Goal: Transaction & Acquisition: Purchase product/service

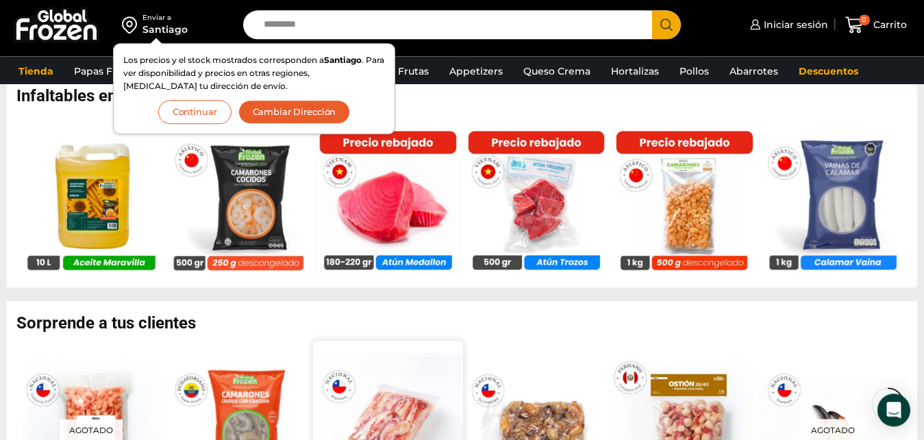
scroll to position [838, 0]
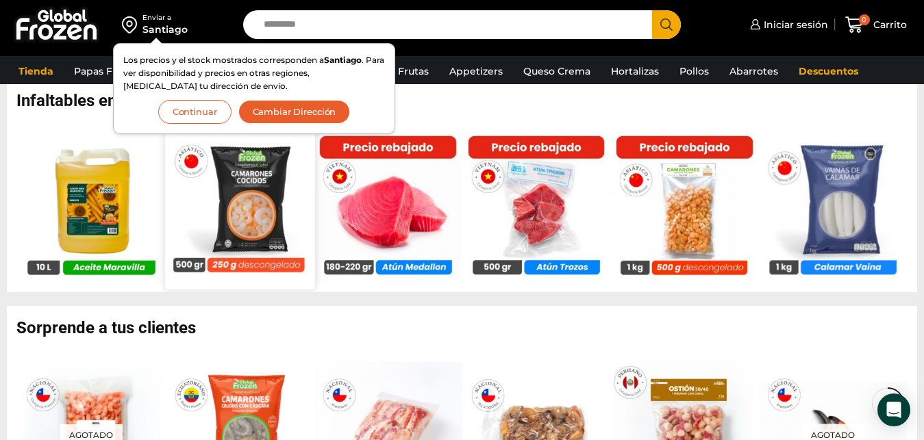
click at [251, 217] on img at bounding box center [239, 203] width 149 height 149
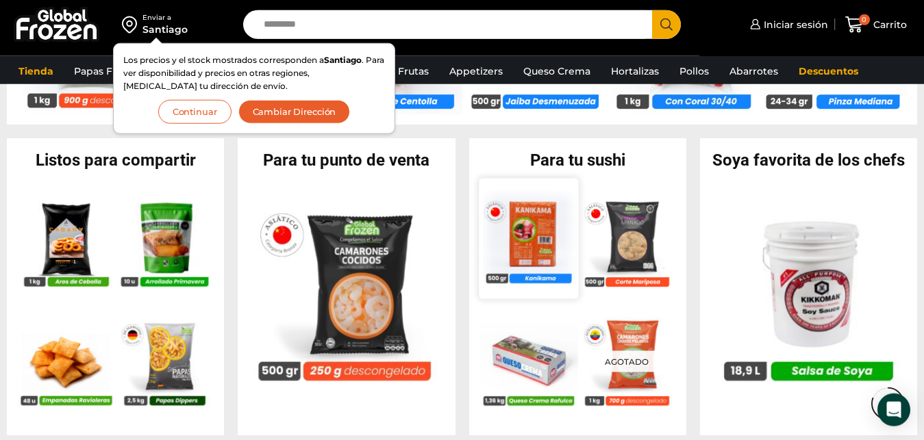
scroll to position [1251, 0]
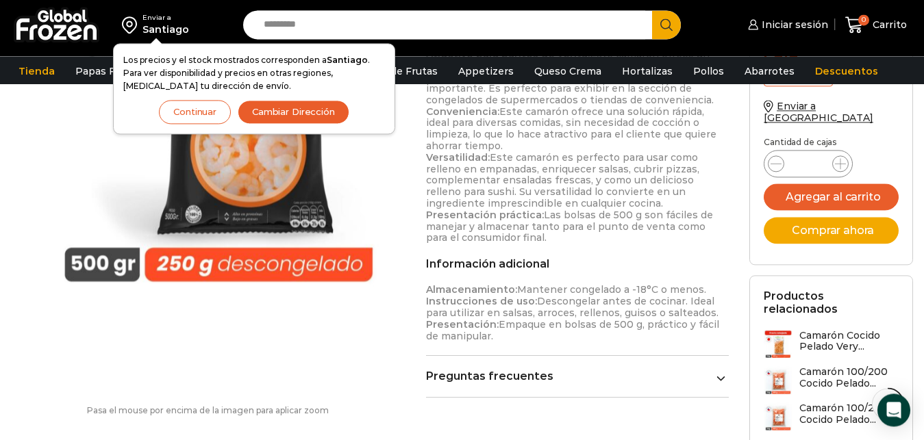
scroll to position [698, 0]
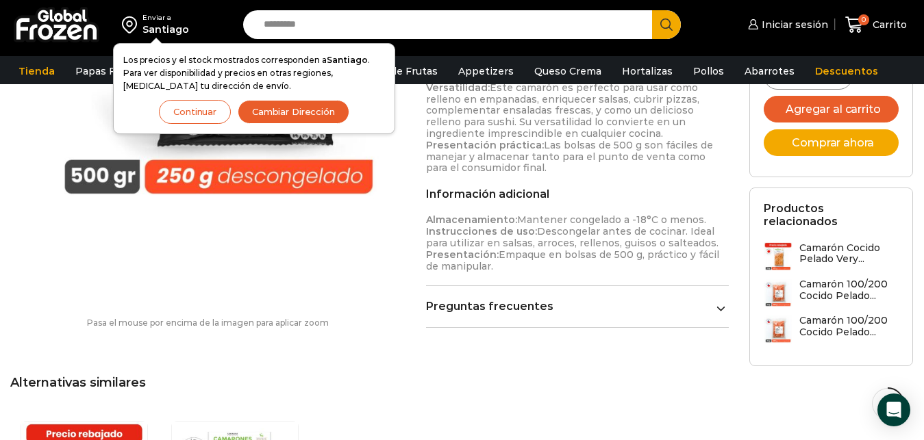
click at [184, 108] on button "Continuar" at bounding box center [195, 112] width 72 height 24
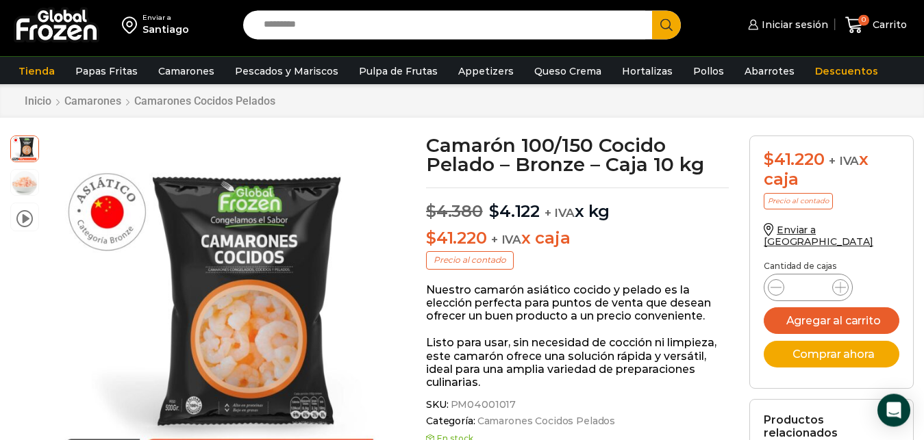
scroll to position [0, 0]
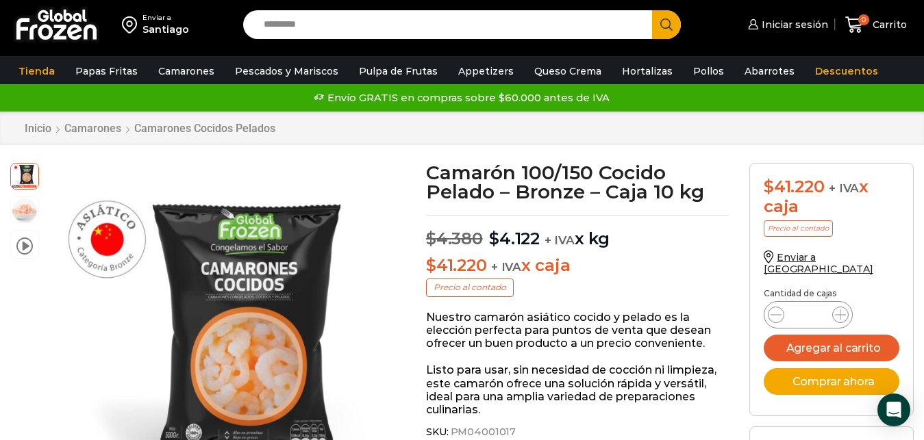
click at [139, 19] on img at bounding box center [132, 24] width 21 height 23
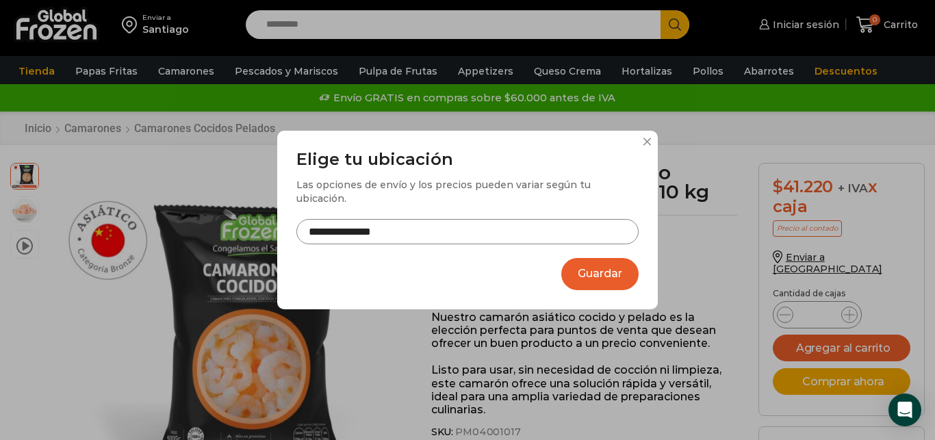
click at [420, 225] on input "**********" at bounding box center [467, 231] width 342 height 25
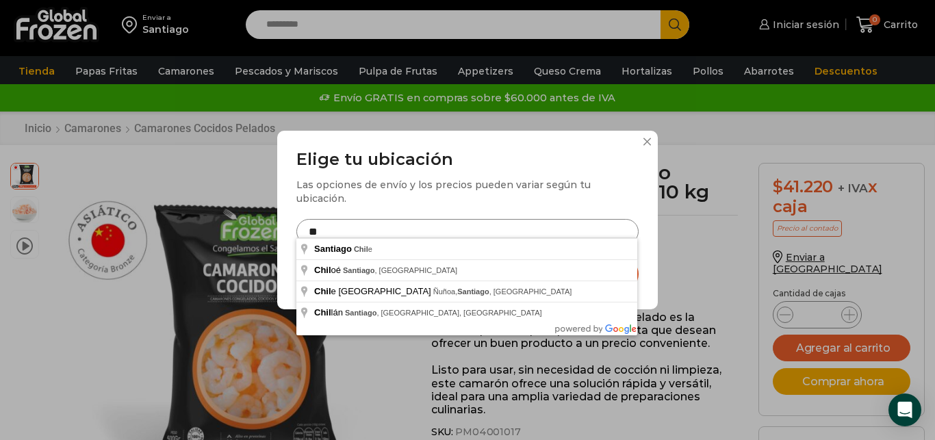
type input "*"
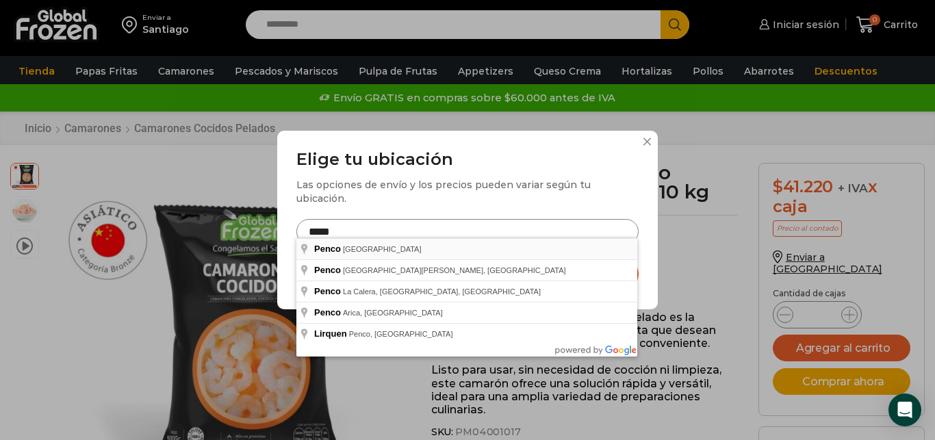
type input "**********"
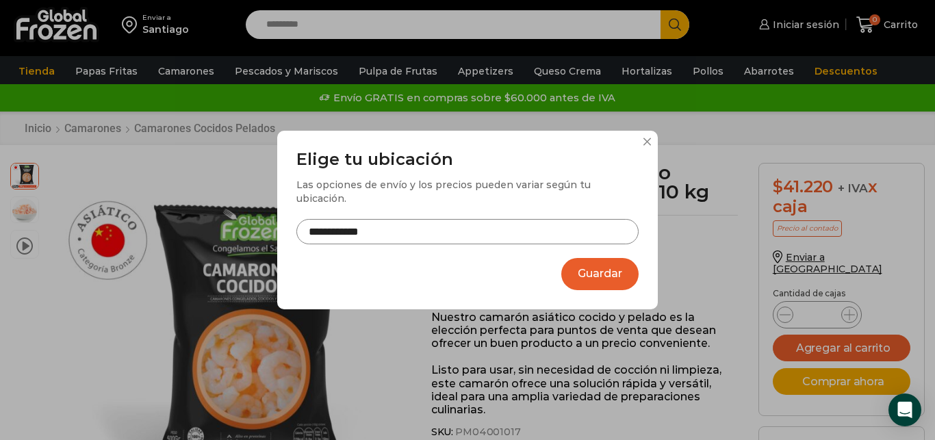
click at [585, 270] on button "Guardar" at bounding box center [599, 274] width 77 height 32
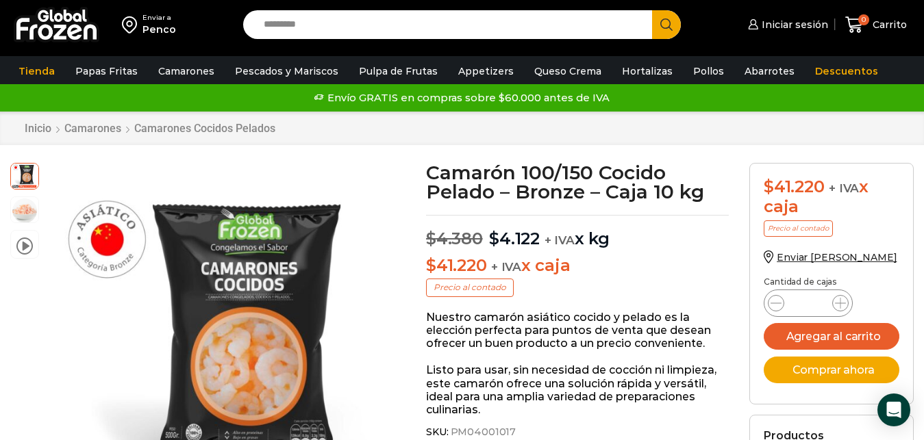
scroll to position [70, 0]
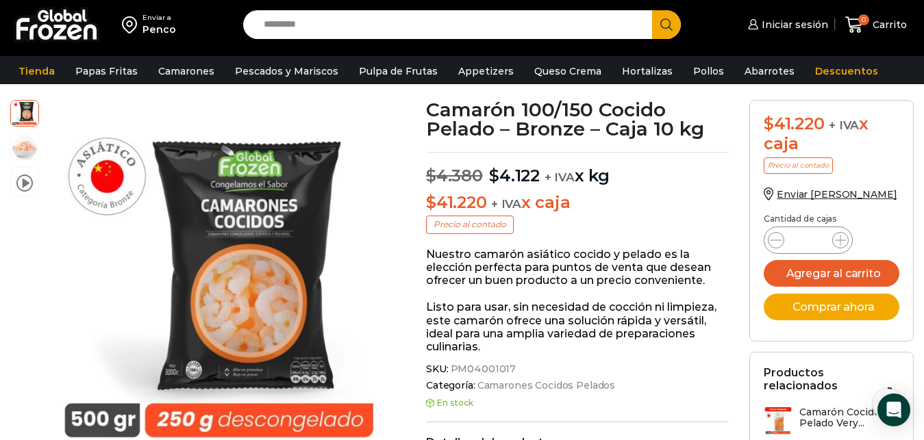
click at [828, 241] on div "Camarón 100/150 Cocido Pelado - Bronze - Caja 10 kg cantidad *" at bounding box center [807, 240] width 89 height 27
click at [842, 237] on icon at bounding box center [840, 240] width 11 height 11
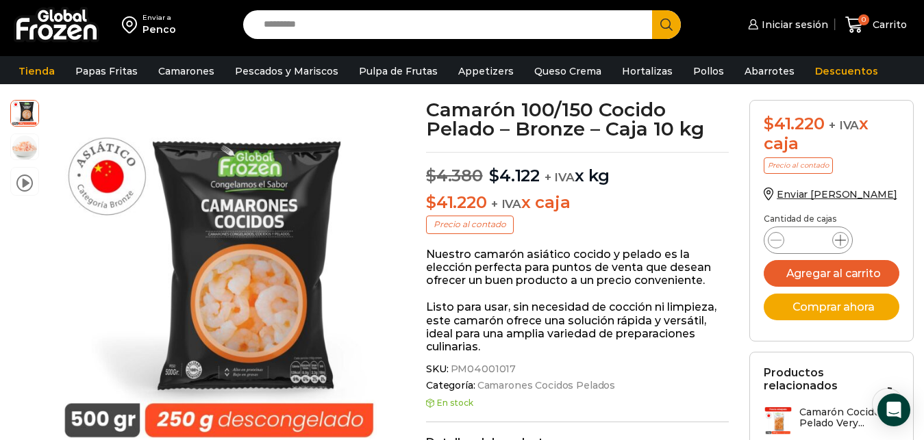
click at [842, 237] on icon at bounding box center [840, 240] width 11 height 11
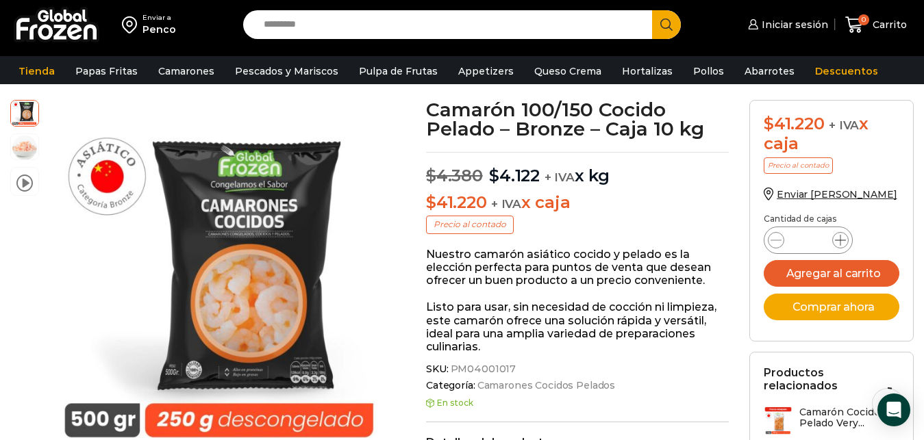
click at [842, 237] on icon at bounding box center [840, 240] width 11 height 11
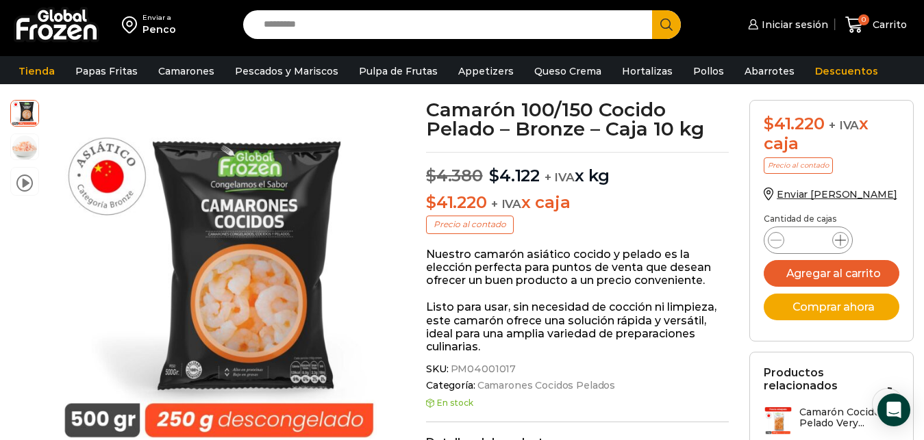
click at [842, 237] on icon at bounding box center [840, 240] width 11 height 11
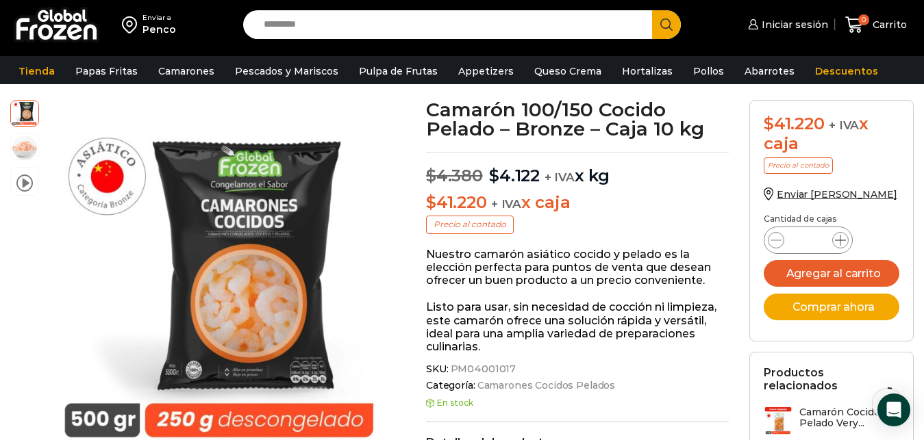
click at [842, 237] on icon at bounding box center [840, 240] width 11 height 11
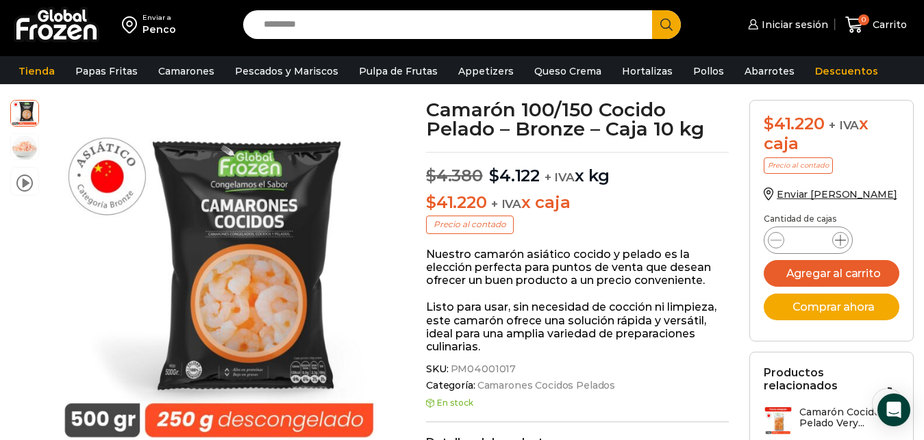
click at [842, 237] on icon at bounding box center [840, 240] width 11 height 11
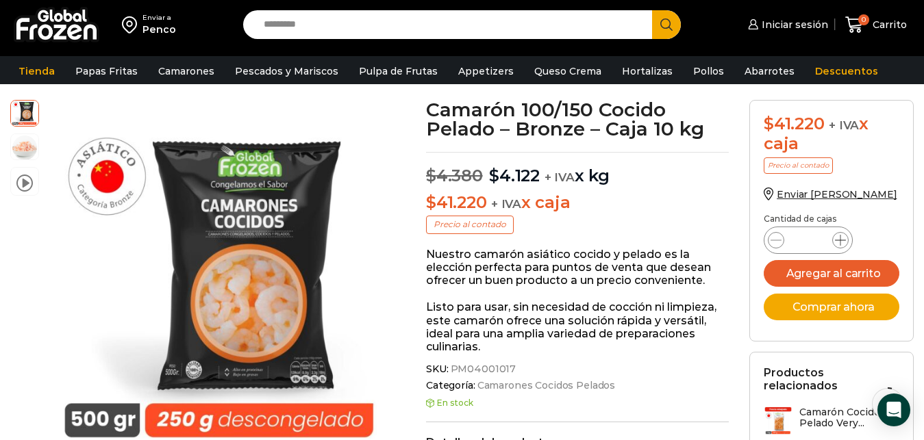
click at [842, 237] on icon at bounding box center [840, 240] width 11 height 11
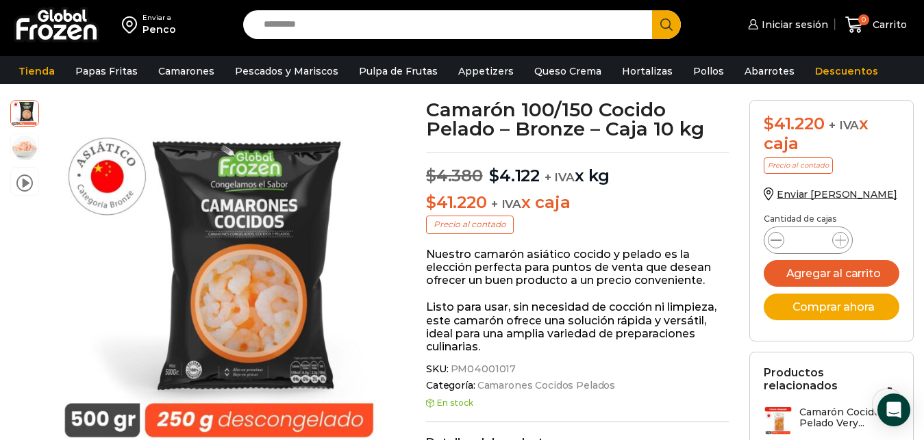
click at [781, 240] on icon at bounding box center [775, 240] width 11 height 11
click at [834, 239] on span at bounding box center [840, 240] width 16 height 16
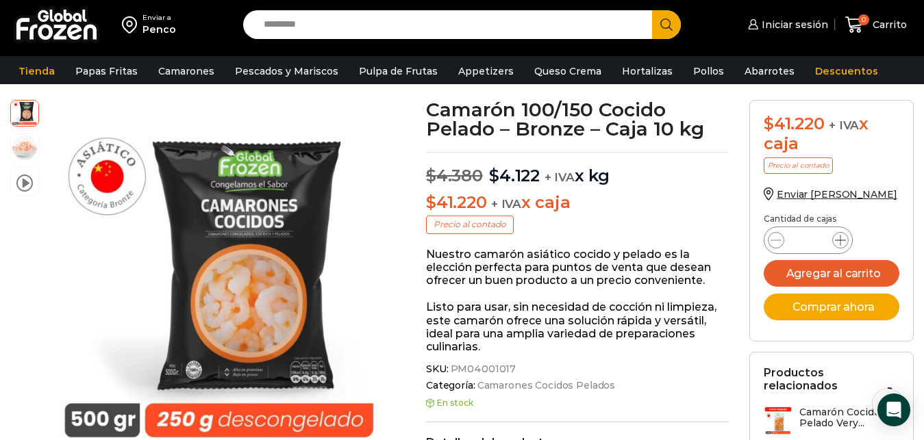
click at [834, 239] on span at bounding box center [840, 240] width 16 height 16
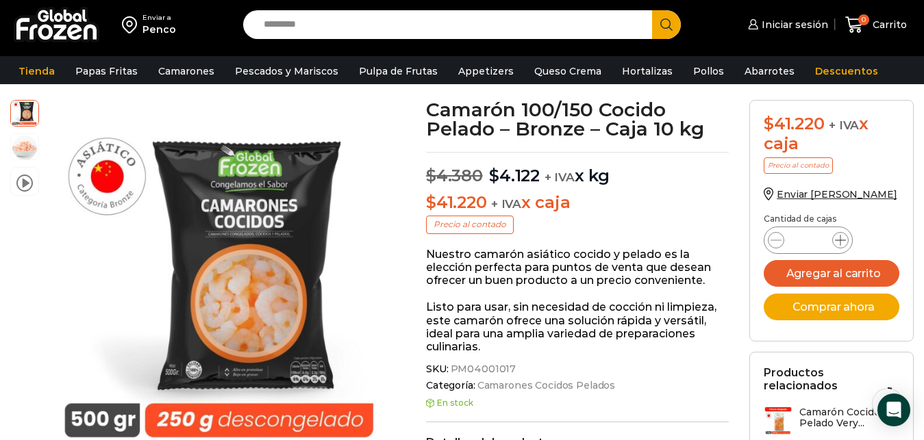
click at [834, 239] on span at bounding box center [840, 240] width 16 height 16
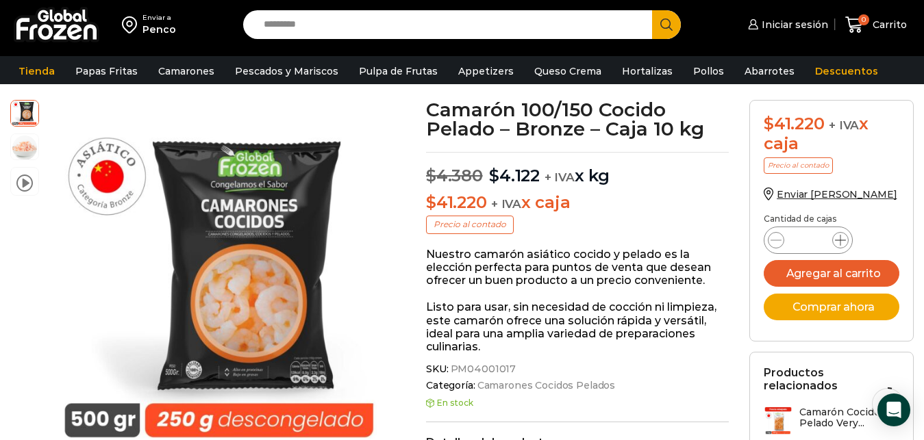
click at [834, 239] on span at bounding box center [840, 240] width 16 height 16
click at [780, 240] on icon at bounding box center [775, 240] width 11 height 11
type input "**"
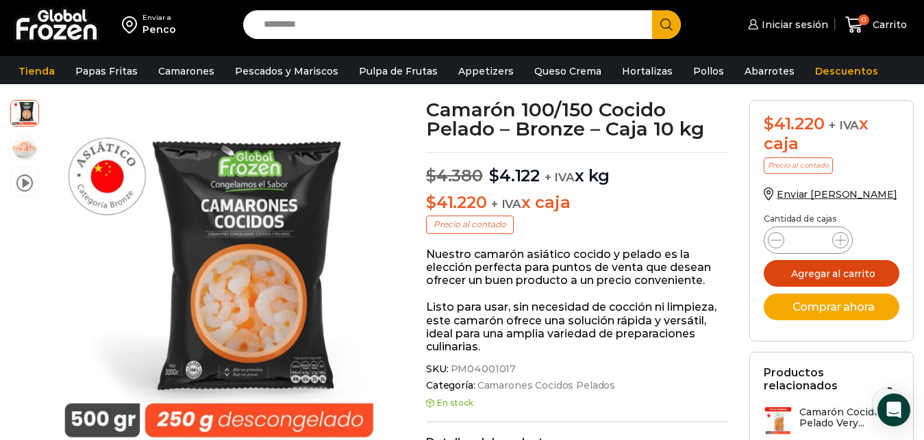
click at [833, 270] on button "Agregar al carrito" at bounding box center [831, 273] width 136 height 27
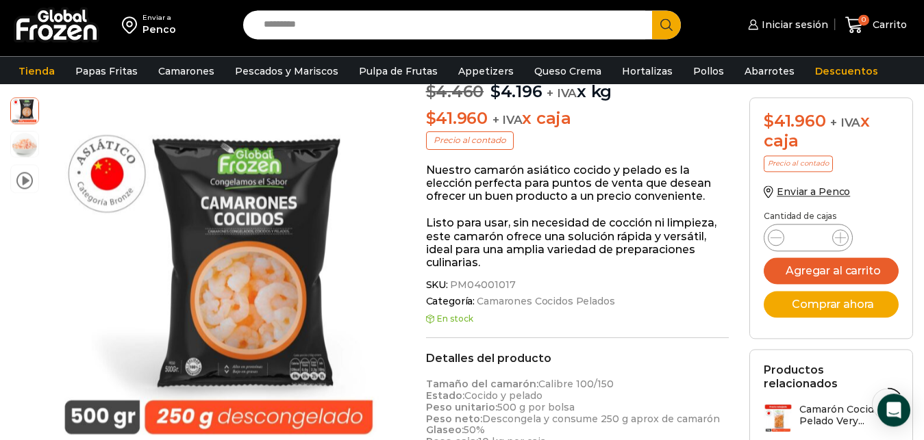
scroll to position [140, 0]
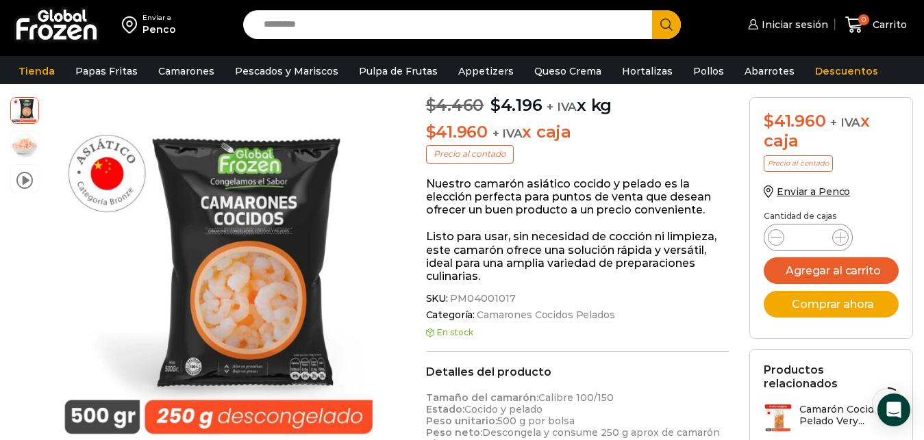
click at [818, 233] on input "*" at bounding box center [808, 237] width 26 height 19
type input "**"
click at [834, 265] on button "Agregar al carrito" at bounding box center [830, 270] width 135 height 27
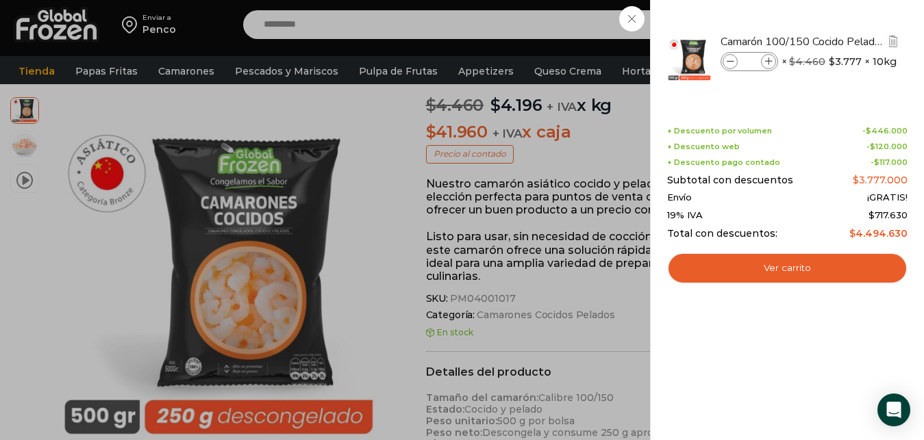
click at [759, 62] on input "***" at bounding box center [749, 61] width 21 height 15
type input "*"
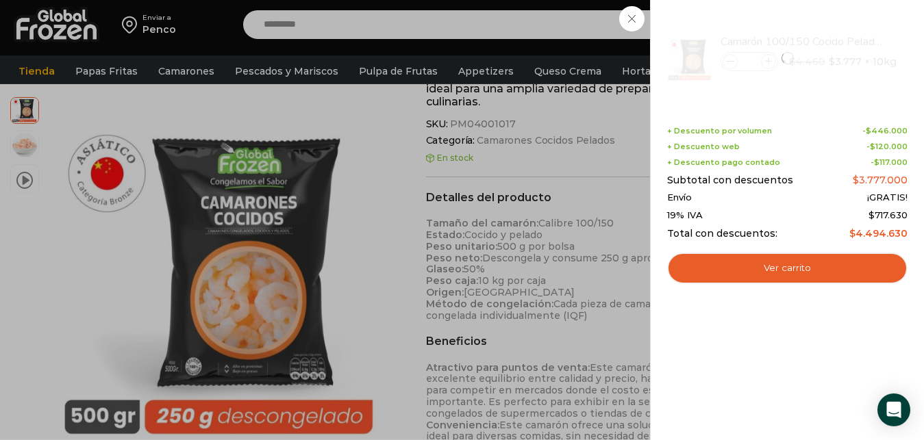
scroll to position [280, 0]
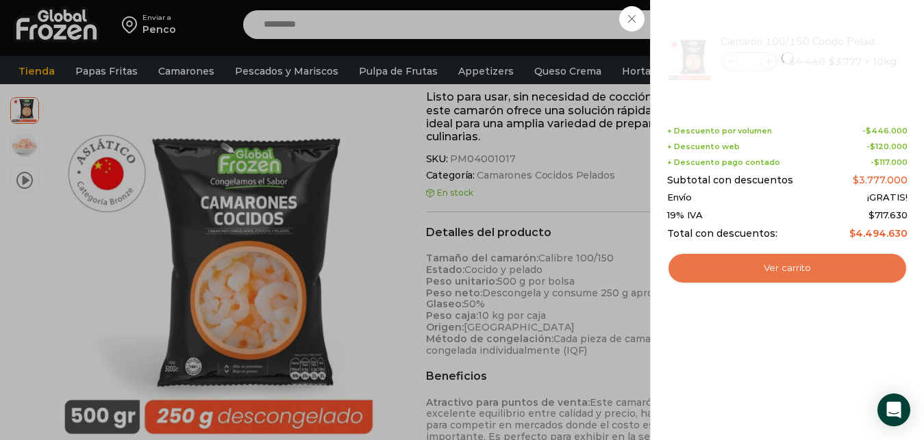
type input "**"
click at [785, 269] on link "Ver carrito" at bounding box center [787, 268] width 240 height 31
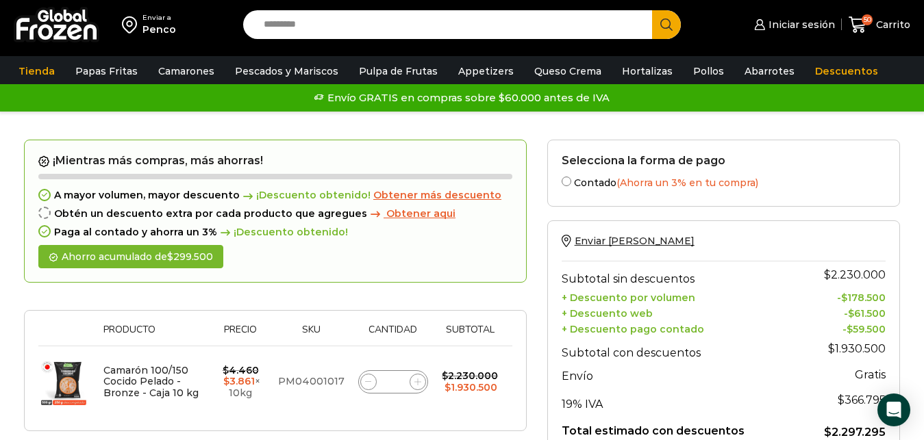
click at [442, 193] on span "Obtener más descuento" at bounding box center [437, 195] width 128 height 12
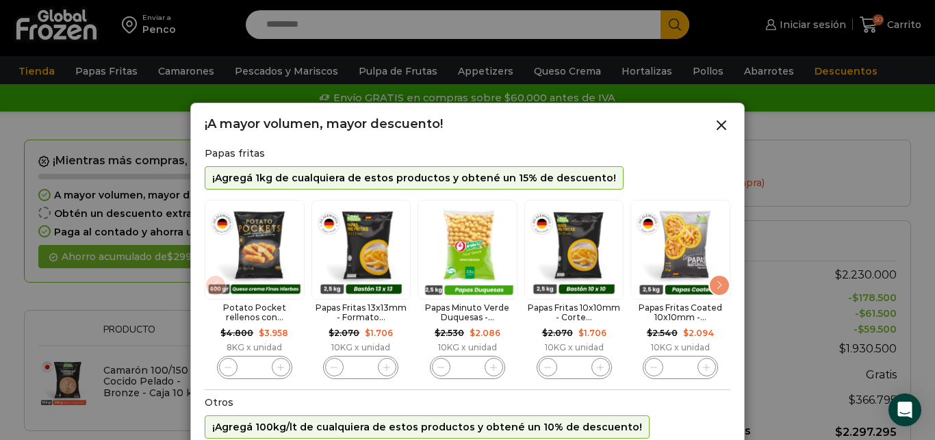
click at [712, 288] on div "Next slide" at bounding box center [720, 286] width 22 height 22
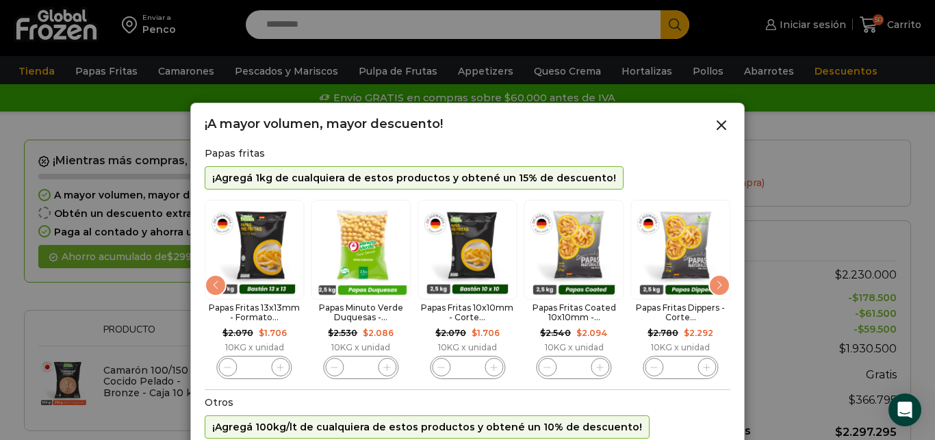
click at [712, 288] on div "Next slide" at bounding box center [720, 286] width 22 height 22
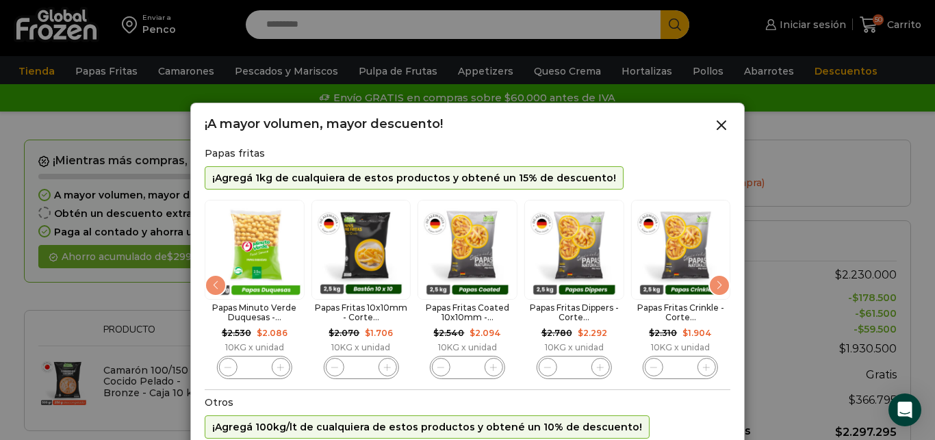
click at [712, 288] on div "Next slide" at bounding box center [720, 286] width 22 height 22
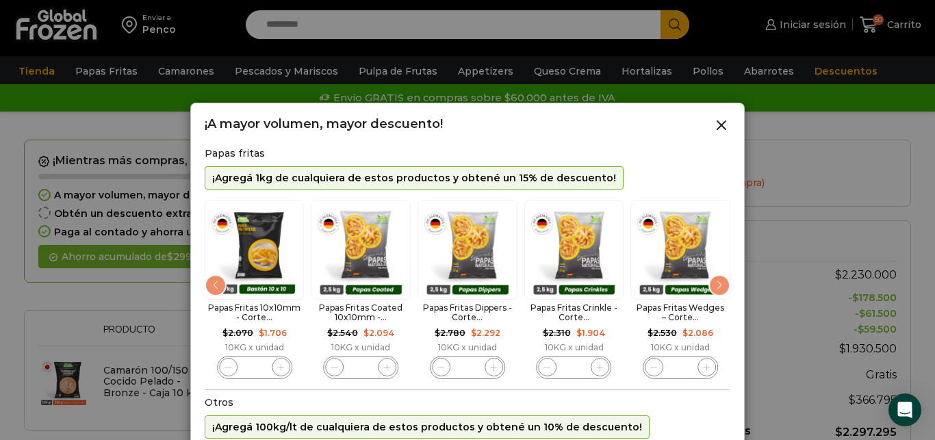
click at [712, 288] on div "Next slide" at bounding box center [720, 286] width 22 height 22
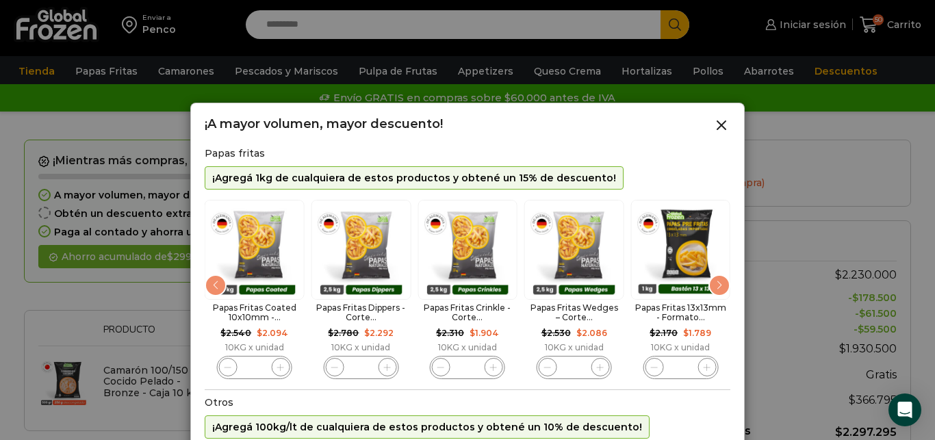
click at [712, 288] on div "Next slide" at bounding box center [720, 286] width 22 height 22
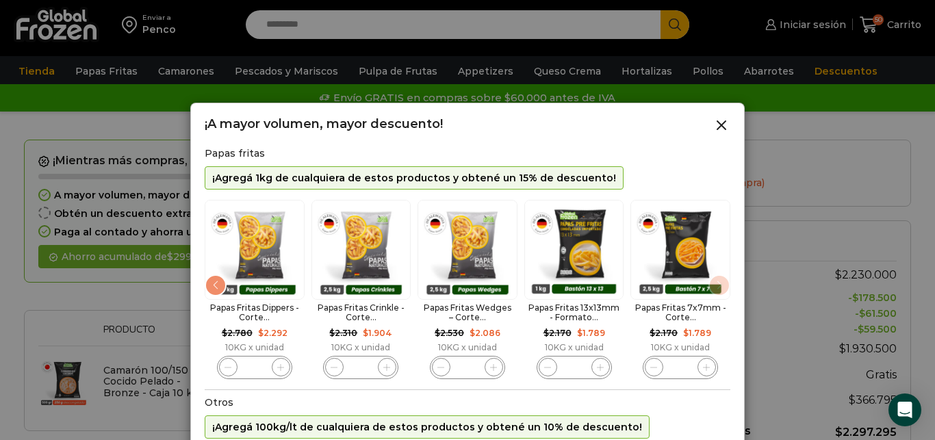
click at [714, 291] on img "10 / 10" at bounding box center [681, 250] width 100 height 100
click at [218, 286] on div "Previous slide" at bounding box center [216, 286] width 22 height 22
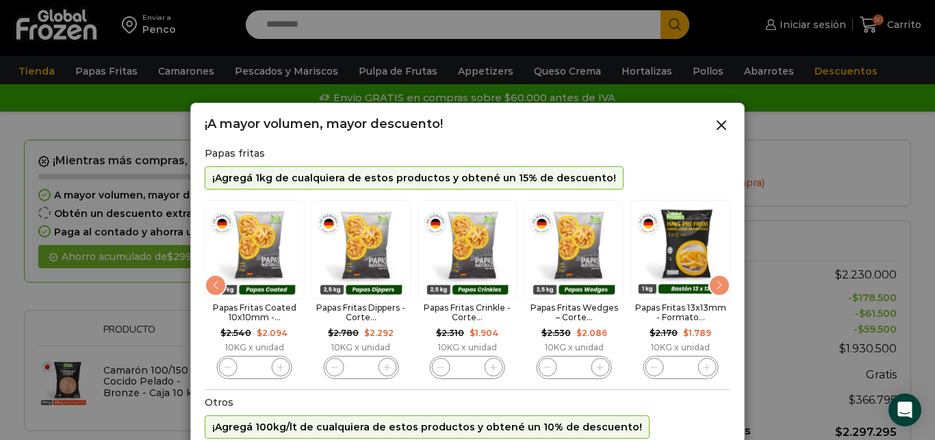
click at [218, 286] on div "Previous slide" at bounding box center [216, 286] width 22 height 22
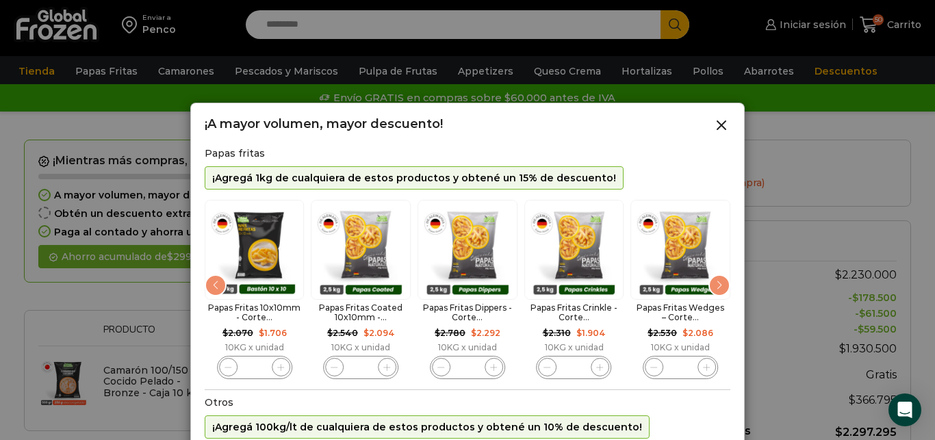
click at [218, 286] on div "Previous slide" at bounding box center [216, 286] width 22 height 22
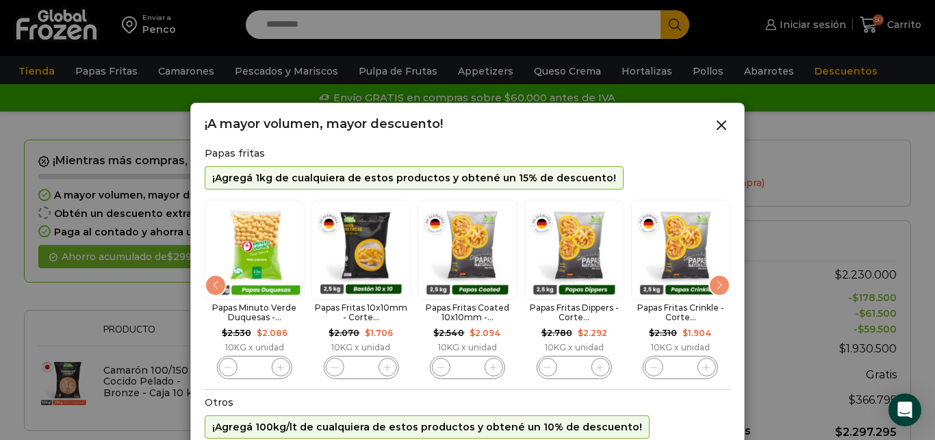
click at [218, 286] on div "Previous slide" at bounding box center [216, 286] width 22 height 22
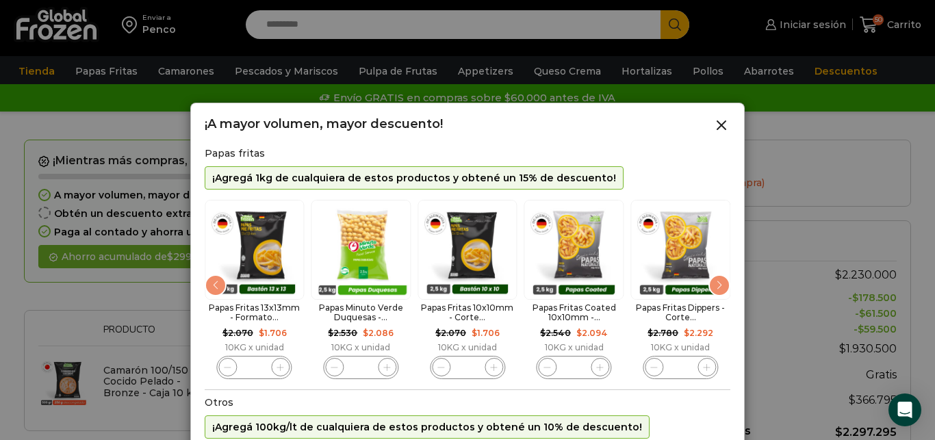
click at [218, 286] on div "Previous slide" at bounding box center [216, 286] width 22 height 22
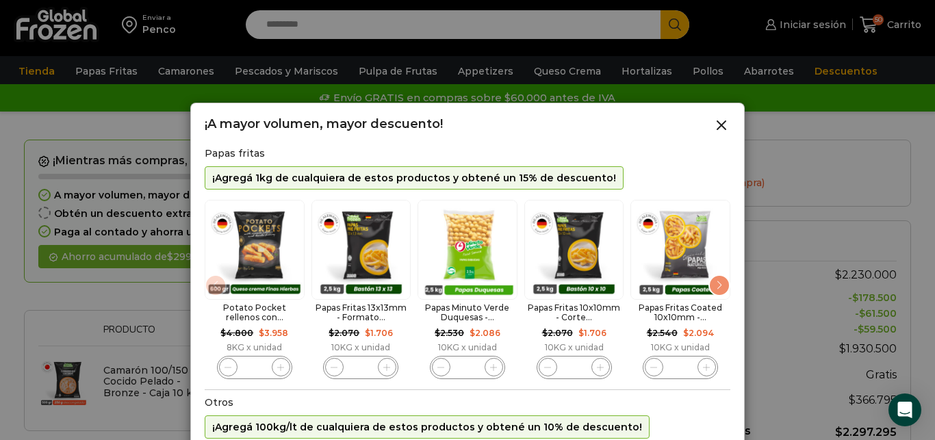
click at [218, 286] on img "1 / 10" at bounding box center [255, 250] width 100 height 100
click at [722, 284] on div "Next slide" at bounding box center [720, 286] width 22 height 22
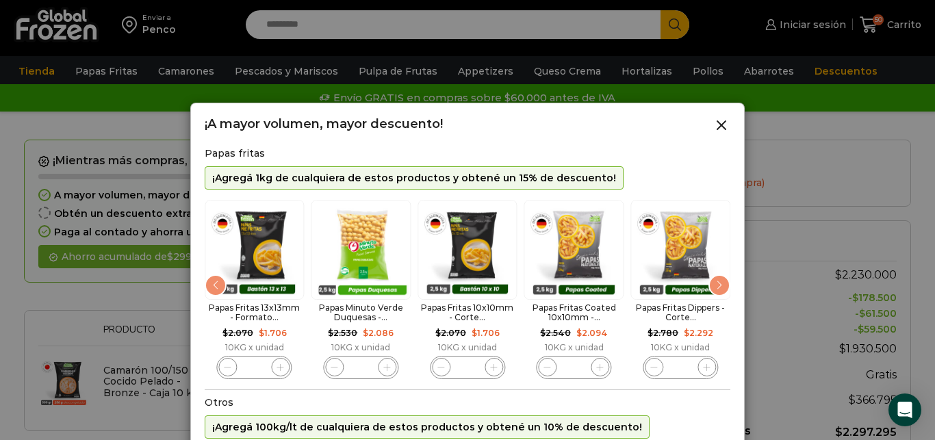
click at [722, 284] on div "Next slide" at bounding box center [720, 286] width 22 height 22
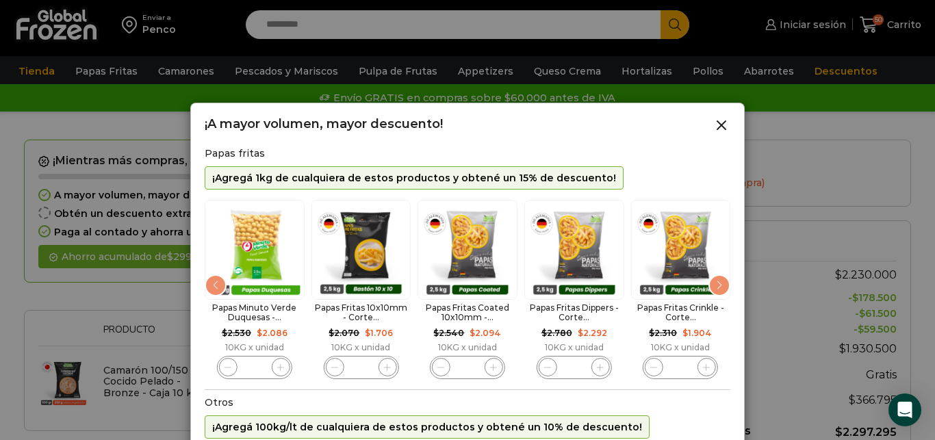
click at [356, 249] on img "4 / 10" at bounding box center [362, 250] width 100 height 100
click at [719, 288] on div "Next slide" at bounding box center [720, 286] width 22 height 22
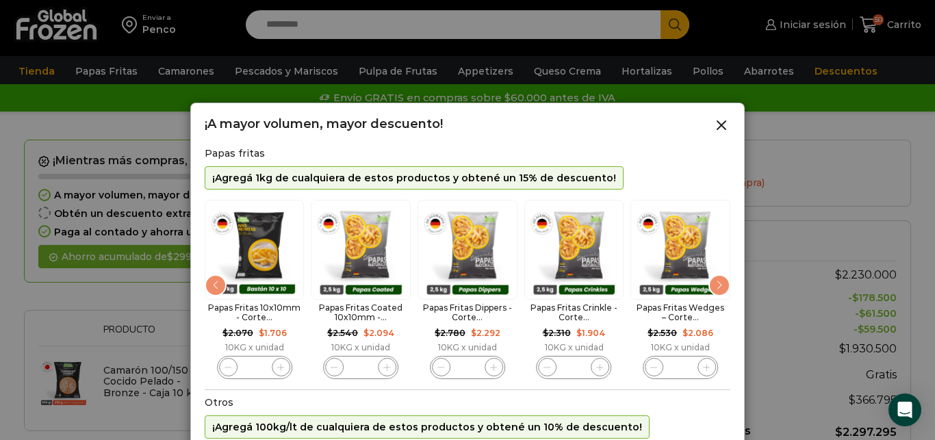
click at [719, 288] on div "Next slide" at bounding box center [720, 286] width 22 height 22
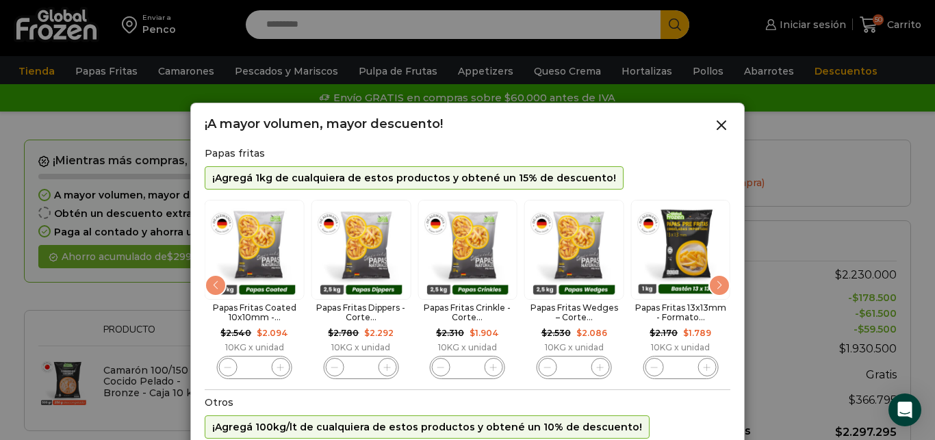
click at [719, 288] on div "Next slide" at bounding box center [720, 286] width 22 height 22
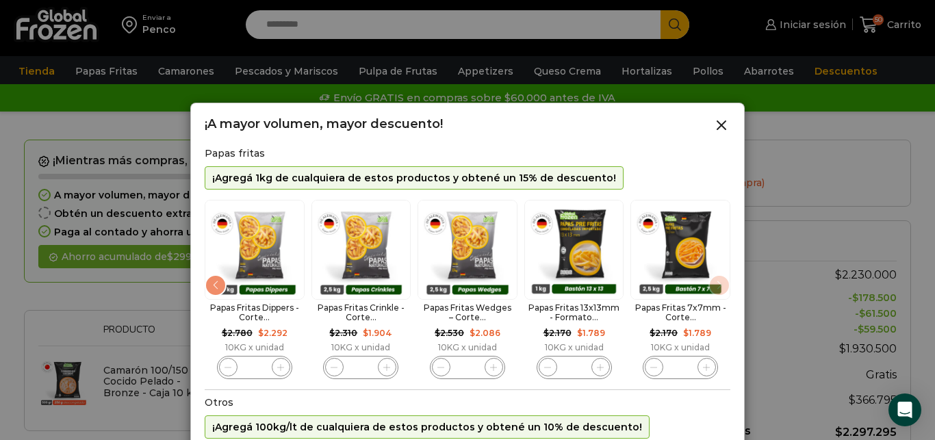
click at [208, 286] on div "Previous slide" at bounding box center [216, 286] width 22 height 22
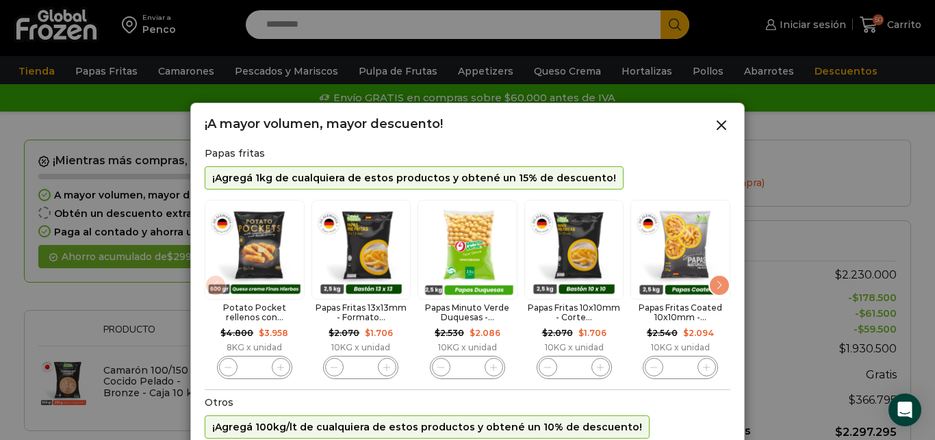
click at [210, 283] on img "1 / 10" at bounding box center [255, 250] width 100 height 100
click at [598, 368] on icon "4 / 10" at bounding box center [601, 368] width 8 height 8
click at [916, 127] on div at bounding box center [467, 220] width 935 height 440
click at [648, 401] on div "Papas fritas ¡Agregá 1kg de cualquiera de estos productos y obtené un 15% de de…" at bounding box center [468, 401] width 526 height 507
click at [722, 125] on line at bounding box center [722, 125] width 8 height 8
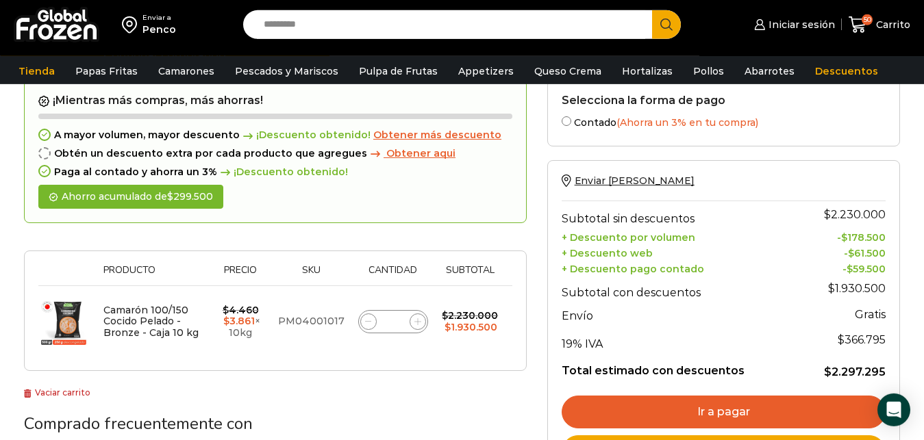
scroll to position [70, 0]
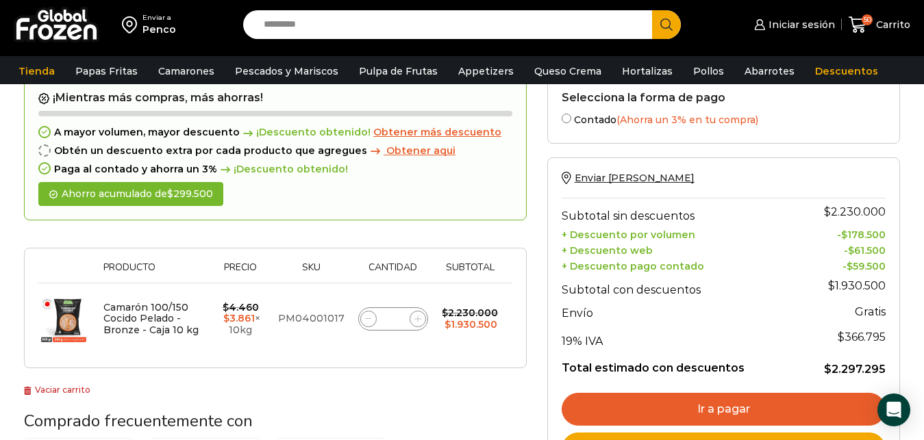
click at [443, 134] on span "Obtener más descuento" at bounding box center [437, 132] width 128 height 12
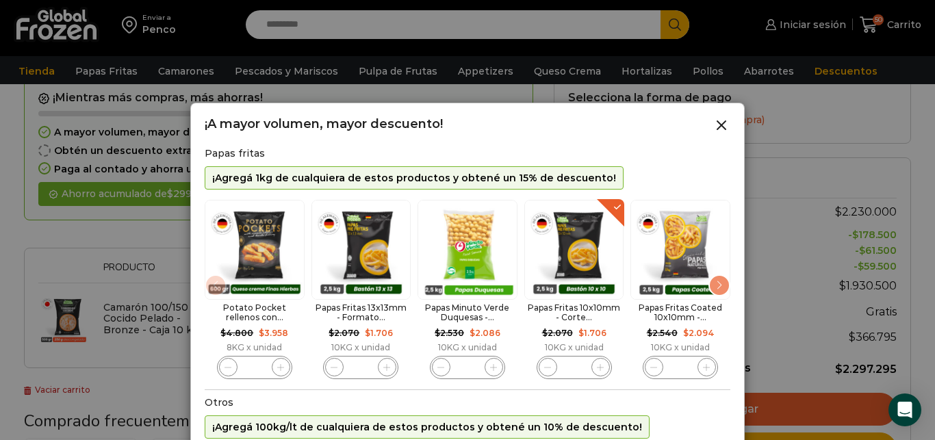
click at [653, 409] on h2 "Otros" at bounding box center [468, 403] width 526 height 12
drag, startPoint x: 935, startPoint y: 155, endPoint x: 918, endPoint y: 203, distance: 50.7
click at [923, 194] on div at bounding box center [467, 220] width 935 height 440
click at [600, 364] on icon "4 / 10" at bounding box center [601, 368] width 8 height 8
click at [554, 366] on span "4 / 10" at bounding box center [548, 367] width 18 height 18
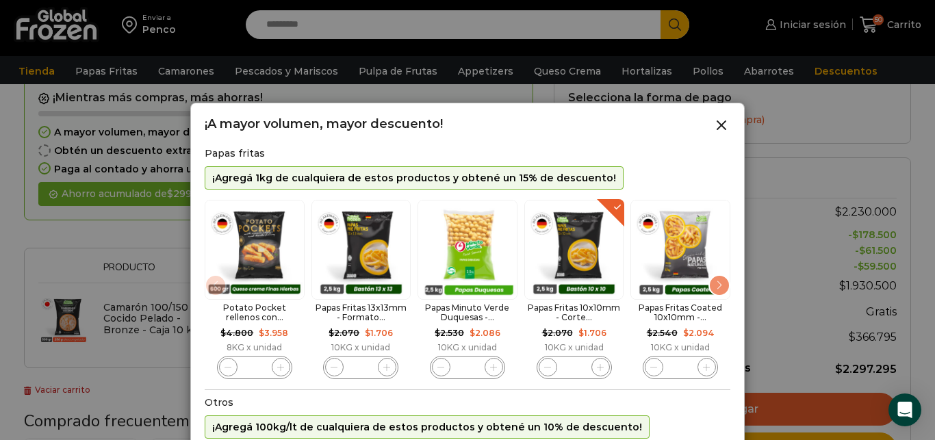
click at [551, 360] on span "4 / 10" at bounding box center [548, 367] width 18 height 18
click at [724, 127] on line at bounding box center [722, 125] width 8 height 8
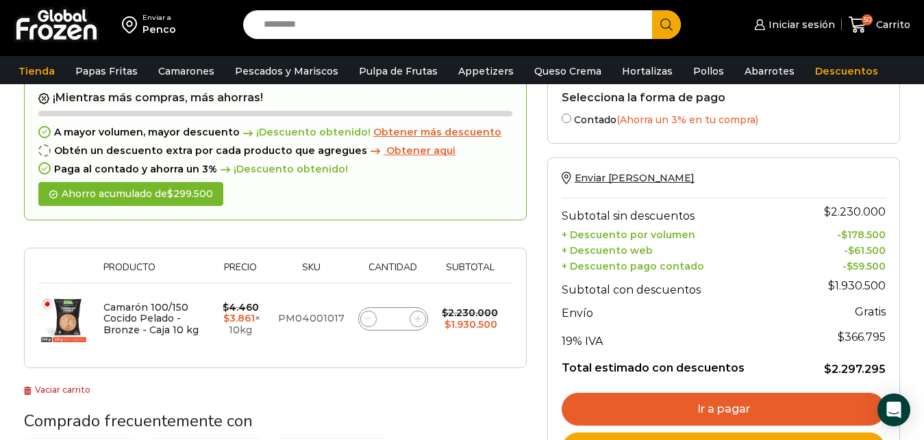
click at [396, 152] on span "Obtener aqui" at bounding box center [420, 150] width 69 height 12
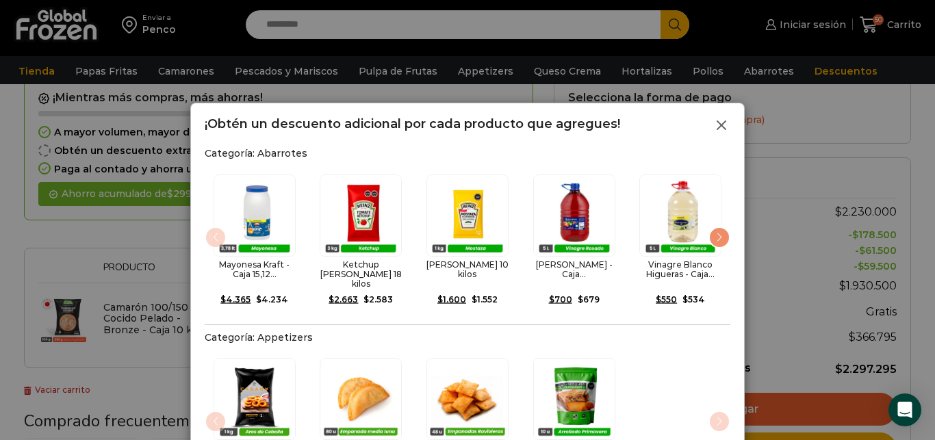
click at [721, 129] on icon at bounding box center [722, 125] width 16 height 16
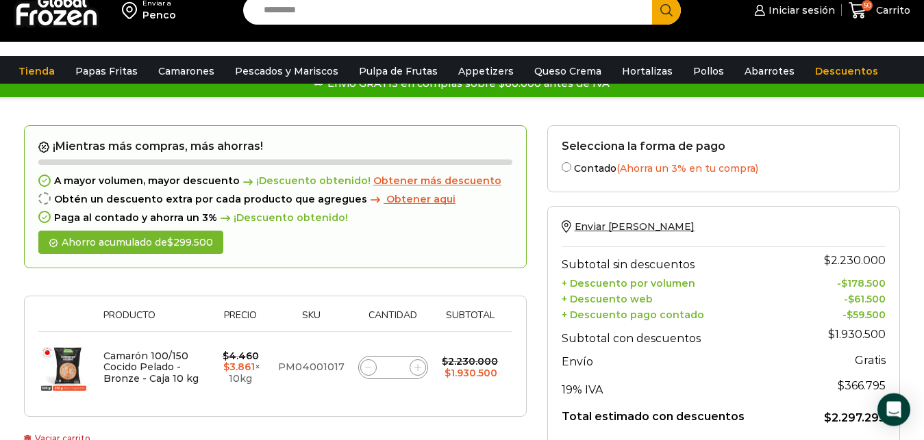
scroll to position [0, 0]
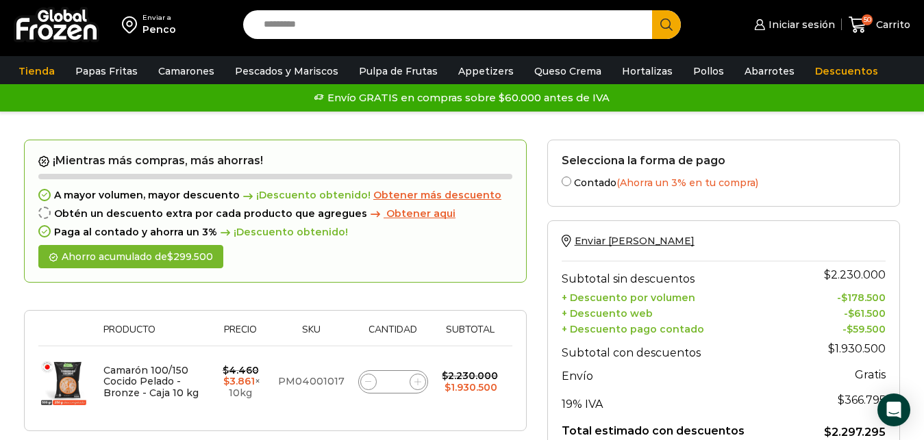
click at [309, 194] on span "¡Descuento obtenido!" at bounding box center [305, 196] width 131 height 12
click at [374, 194] on span "Obtener más descuento" at bounding box center [437, 195] width 128 height 12
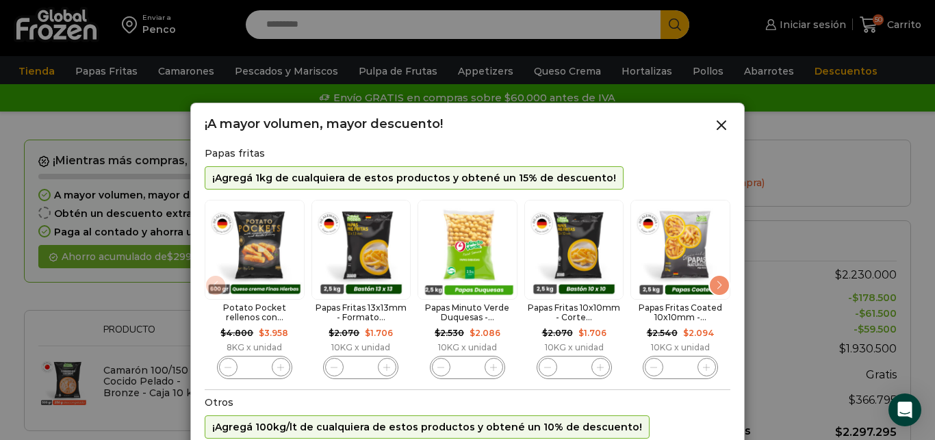
click at [601, 362] on span "4 / 10" at bounding box center [601, 367] width 18 height 18
click at [591, 429] on p "¡Agregá 100kg/lt de cualquiera de estos productos y obtené un 10% de descuento!" at bounding box center [427, 428] width 430 height 12
click at [727, 122] on icon at bounding box center [722, 125] width 16 height 16
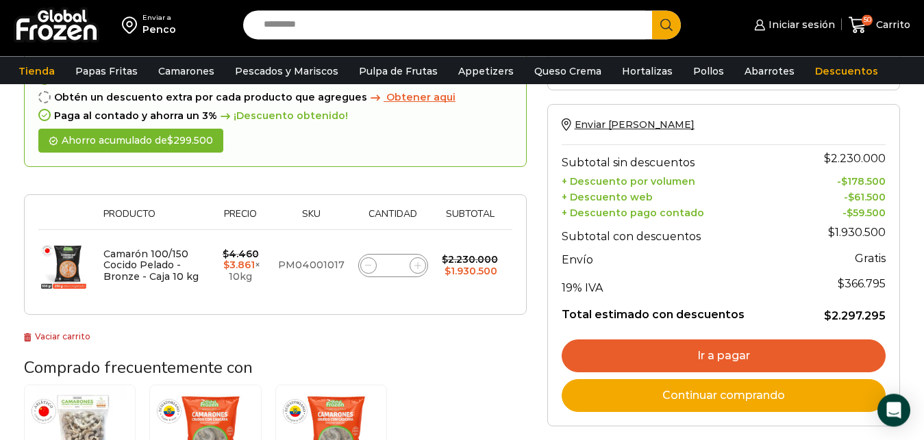
scroll to position [70, 0]
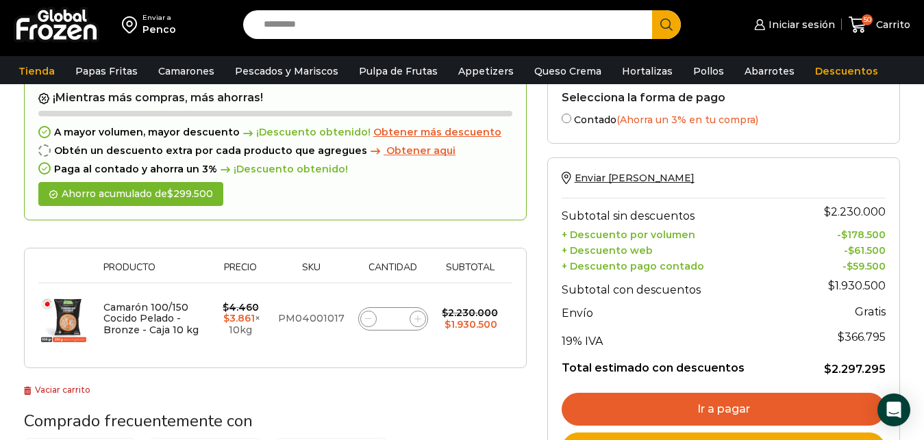
click at [449, 131] on span "Obtener más descuento" at bounding box center [437, 132] width 128 height 12
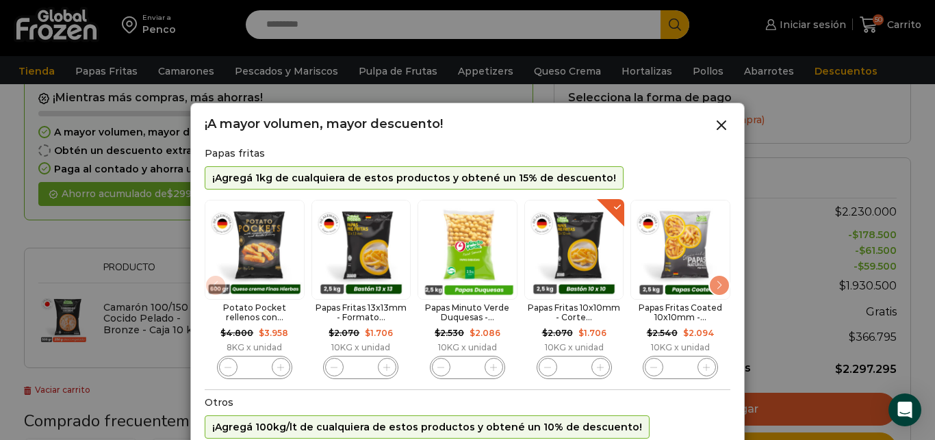
click at [546, 366] on icon "4 / 10" at bounding box center [548, 368] width 8 height 8
type input "*"
click at [816, 114] on div at bounding box center [467, 220] width 935 height 440
click at [724, 127] on icon at bounding box center [722, 125] width 16 height 16
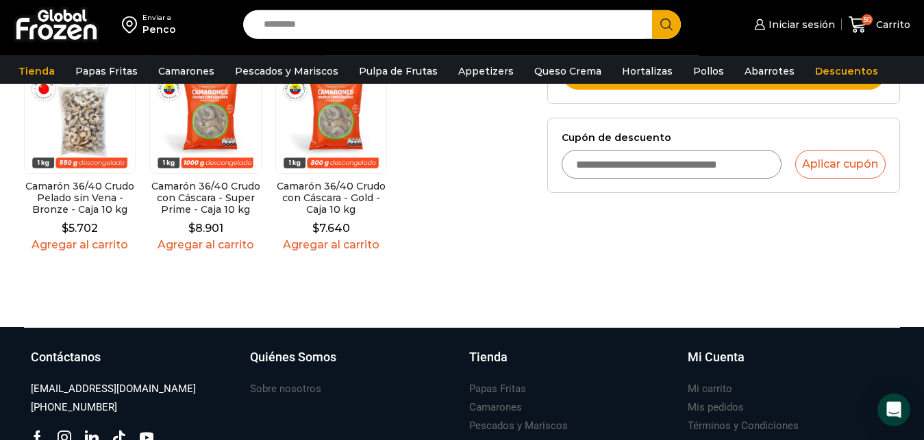
scroll to position [419, 0]
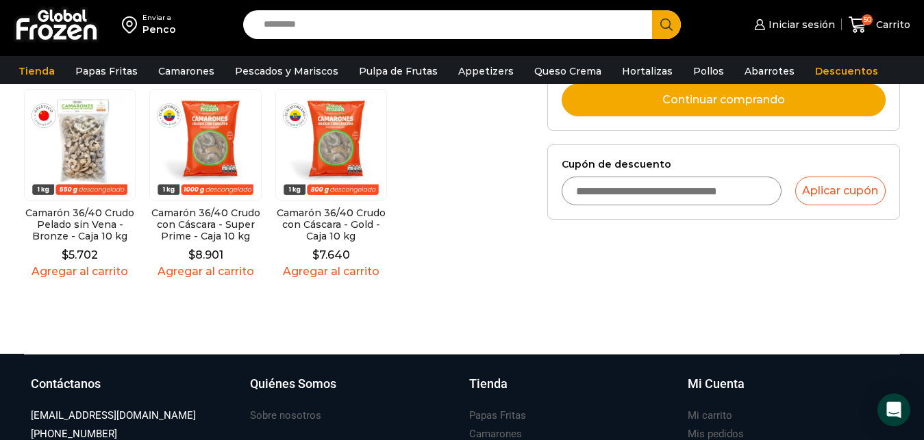
click at [634, 195] on input "Cupón de descuento" at bounding box center [671, 191] width 220 height 29
type input "*********"
click at [861, 184] on button "Aplicar cupón" at bounding box center [840, 191] width 90 height 29
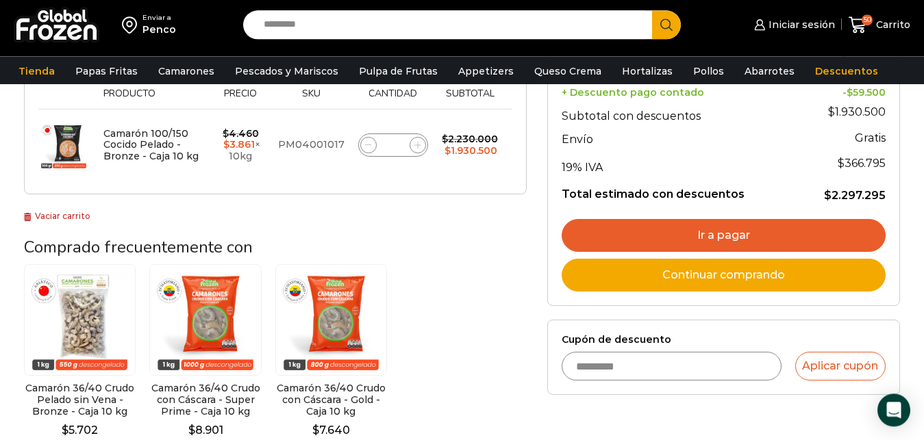
scroll to position [210, 0]
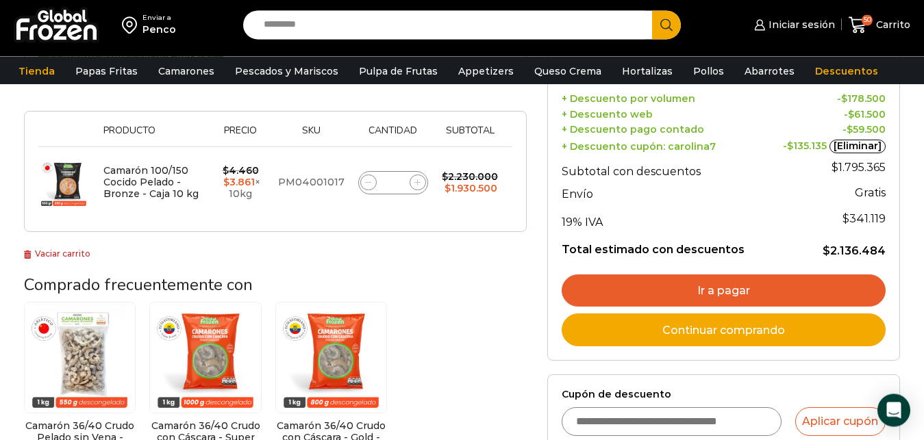
scroll to position [279, 0]
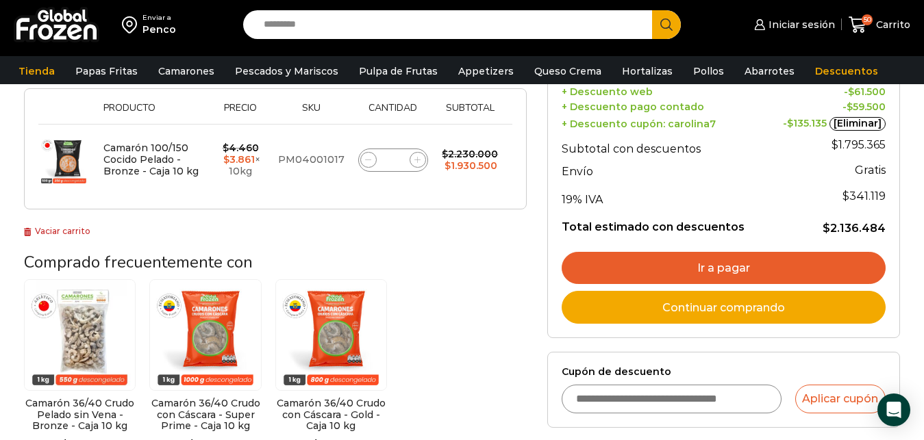
click at [709, 310] on link "Continuar comprando" at bounding box center [723, 307] width 324 height 33
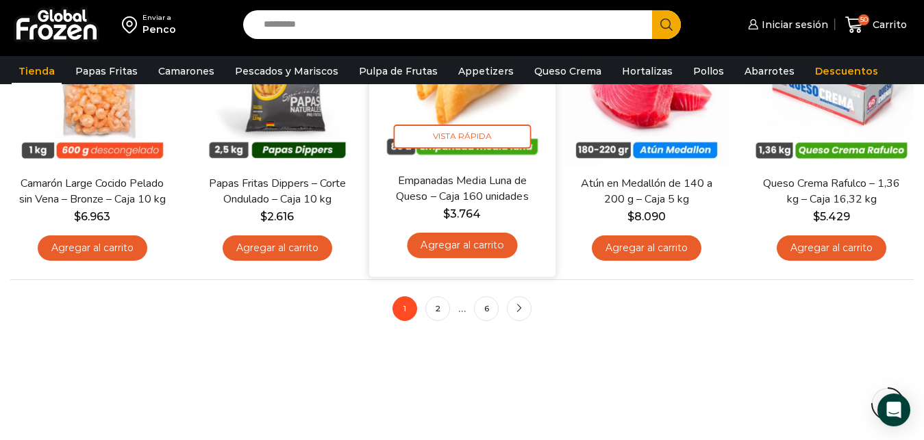
scroll to position [1118, 0]
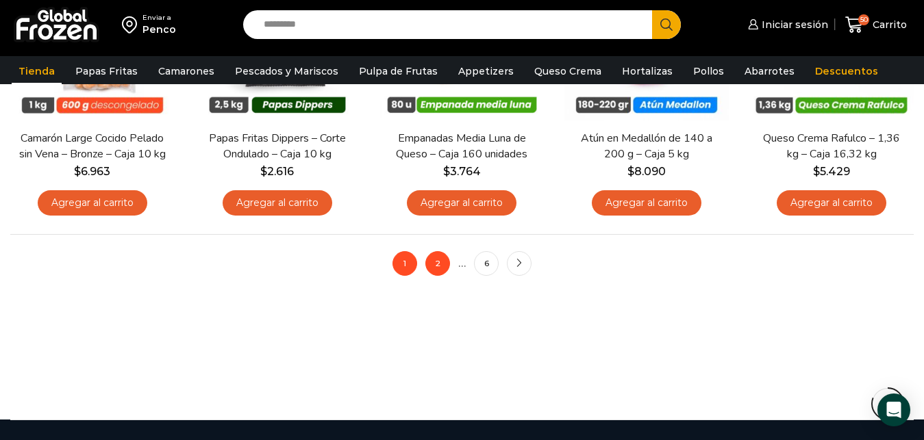
click at [441, 267] on link "2" at bounding box center [437, 263] width 25 height 25
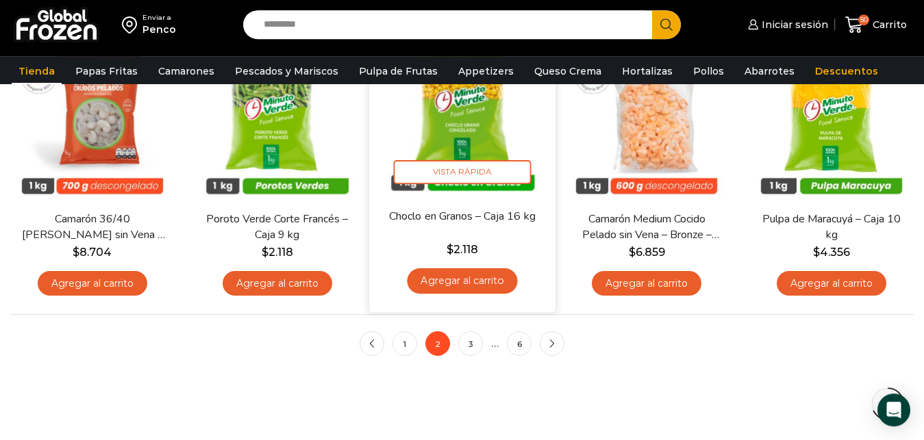
scroll to position [1048, 0]
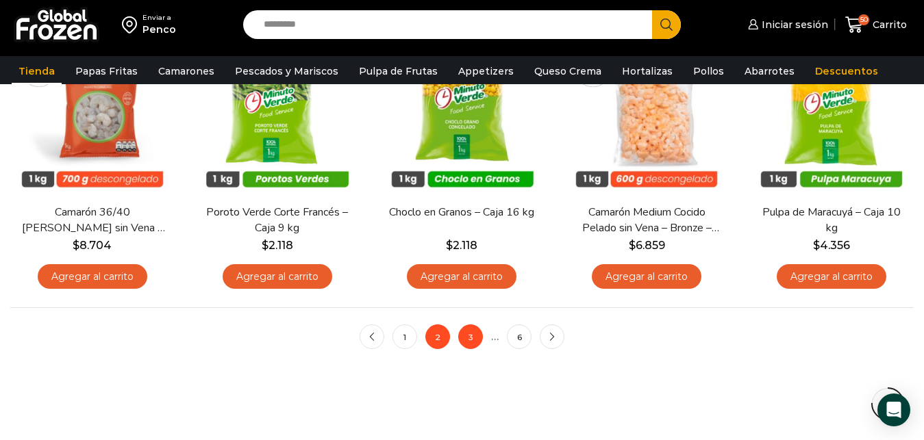
click at [473, 342] on link "3" at bounding box center [470, 337] width 25 height 25
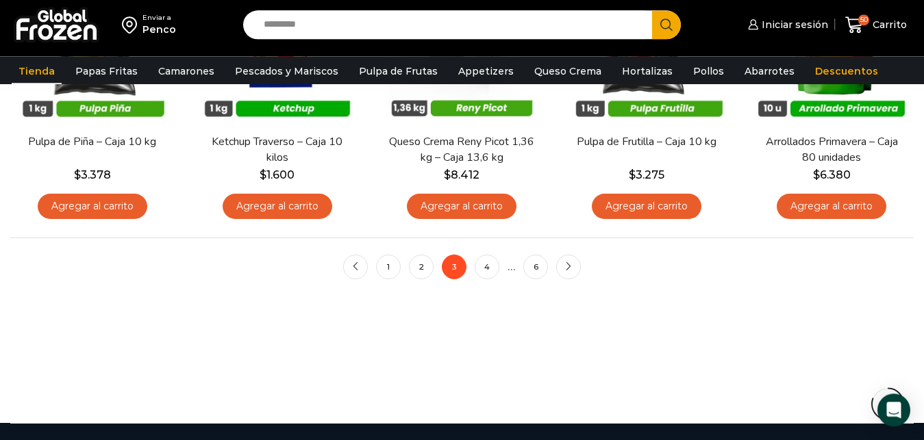
scroll to position [1118, 0]
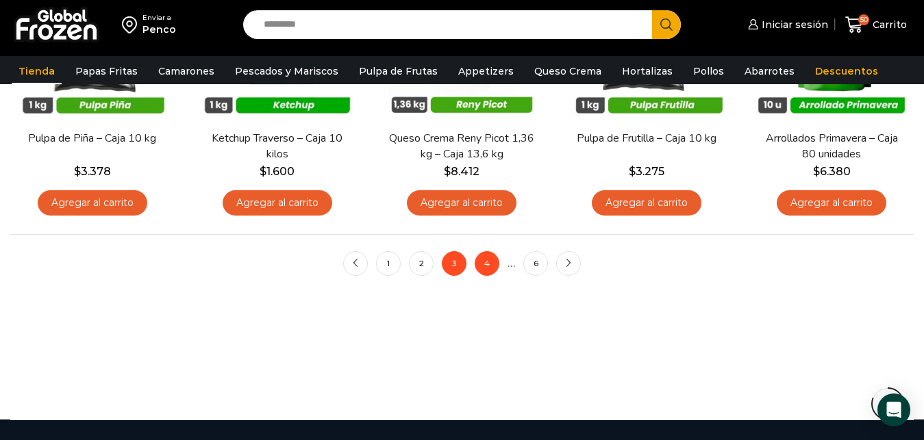
click at [490, 262] on link "4" at bounding box center [487, 263] width 25 height 25
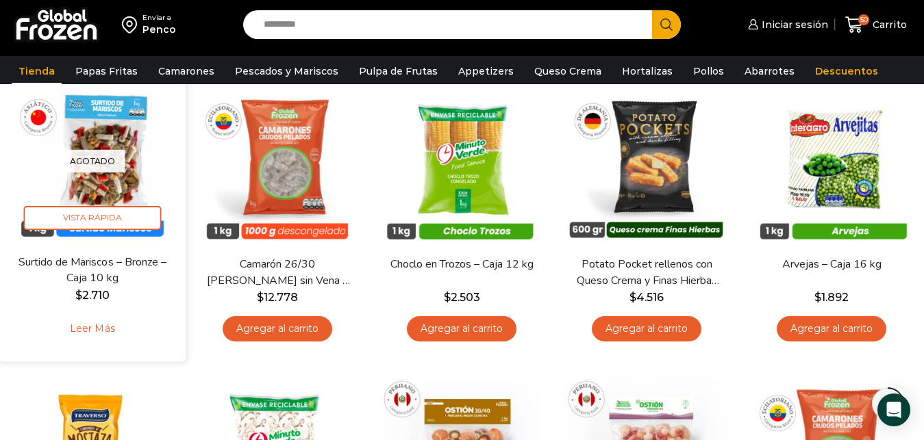
scroll to position [279, 0]
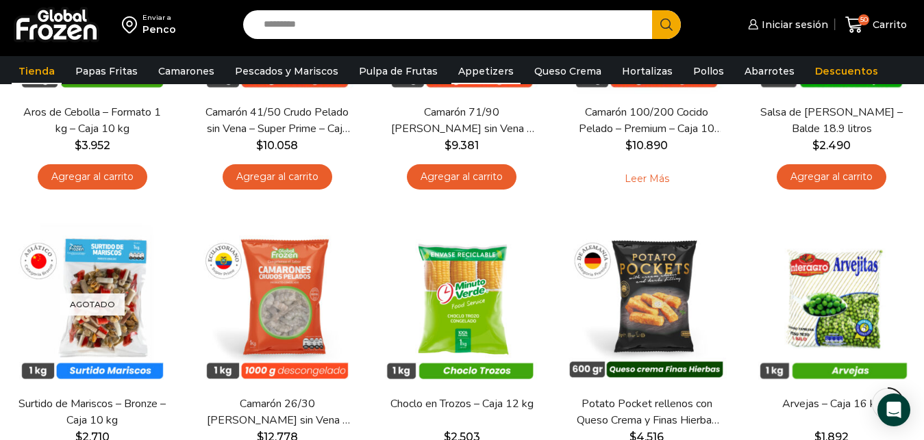
click at [476, 73] on link "Appetizers" at bounding box center [485, 71] width 69 height 26
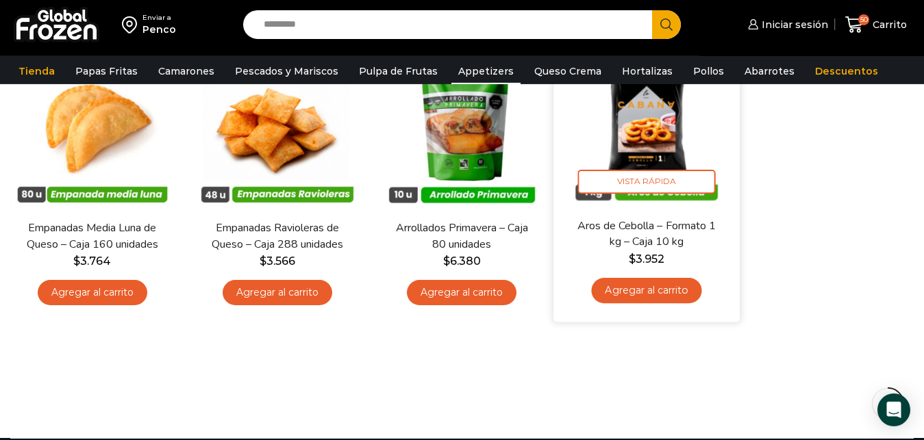
scroll to position [140, 0]
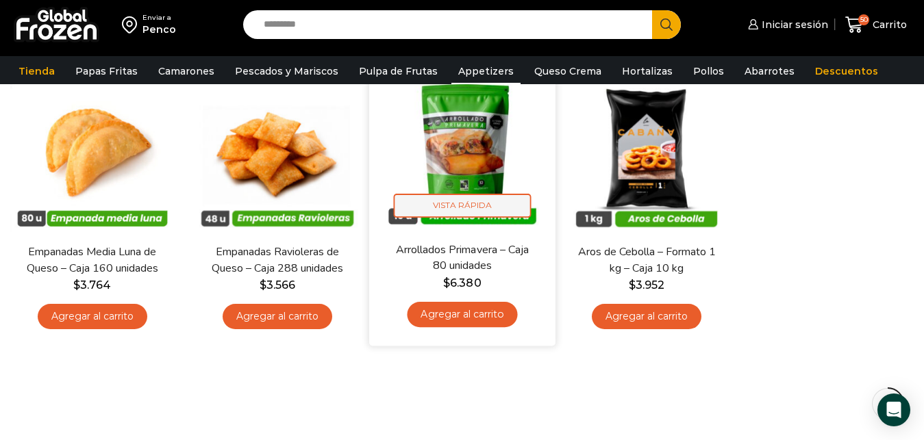
click at [448, 198] on span "Vista Rápida" at bounding box center [462, 205] width 138 height 24
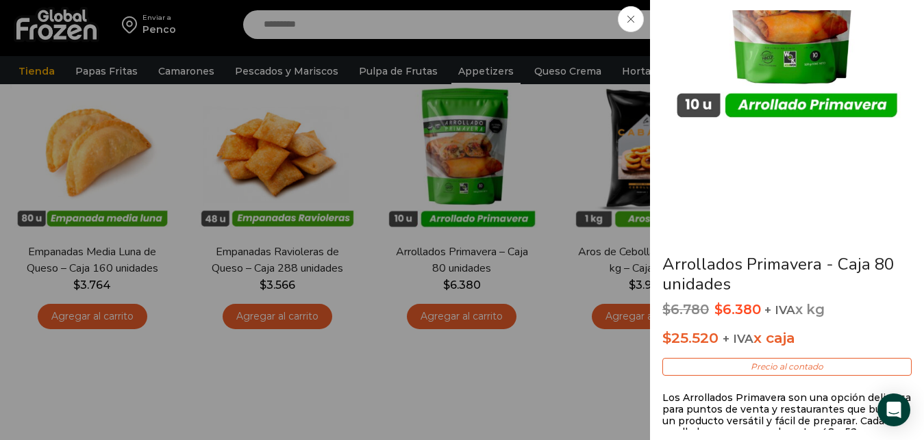
scroll to position [156, 0]
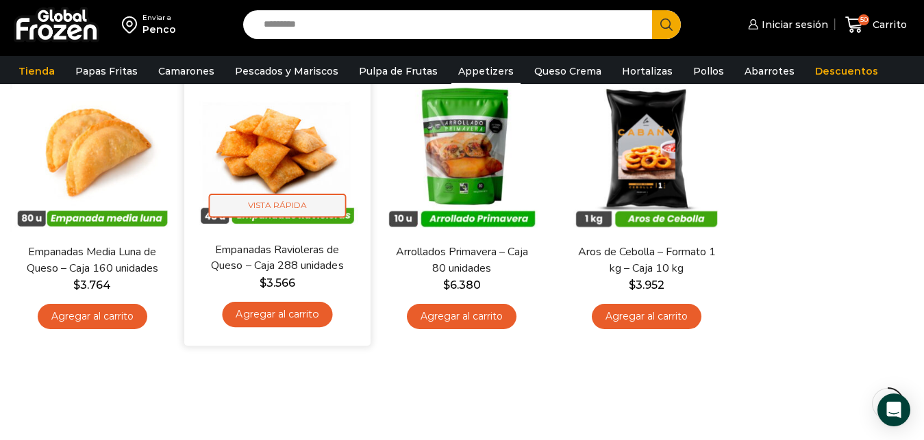
click at [277, 206] on span "Vista Rápida" at bounding box center [277, 205] width 138 height 24
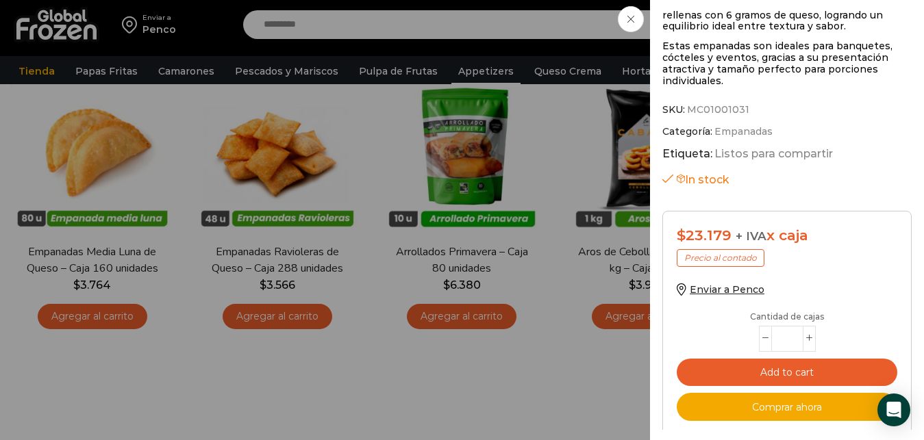
scroll to position [493, 0]
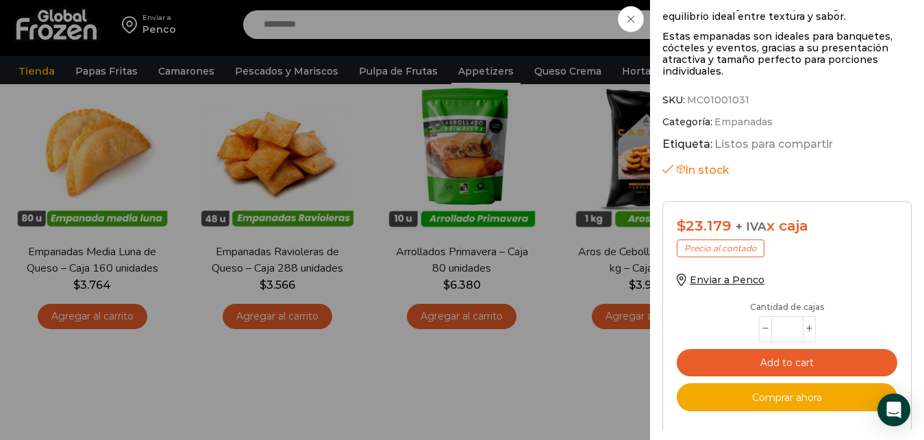
click at [633, 19] on icon at bounding box center [630, 19] width 7 height 7
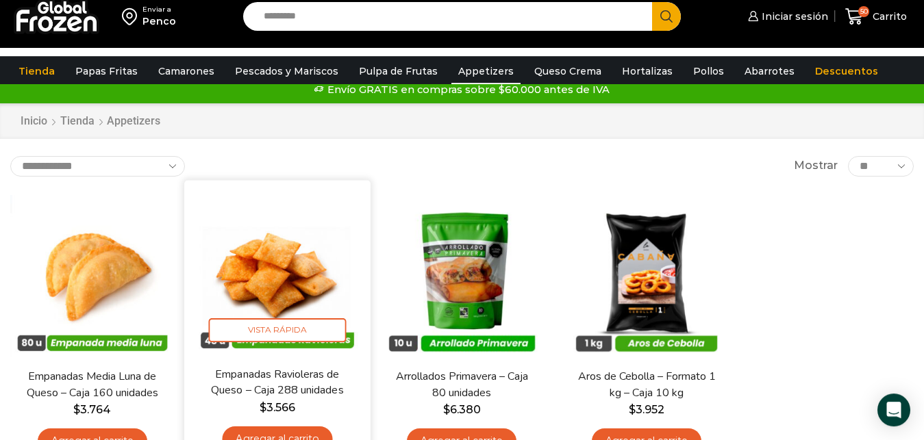
scroll to position [0, 0]
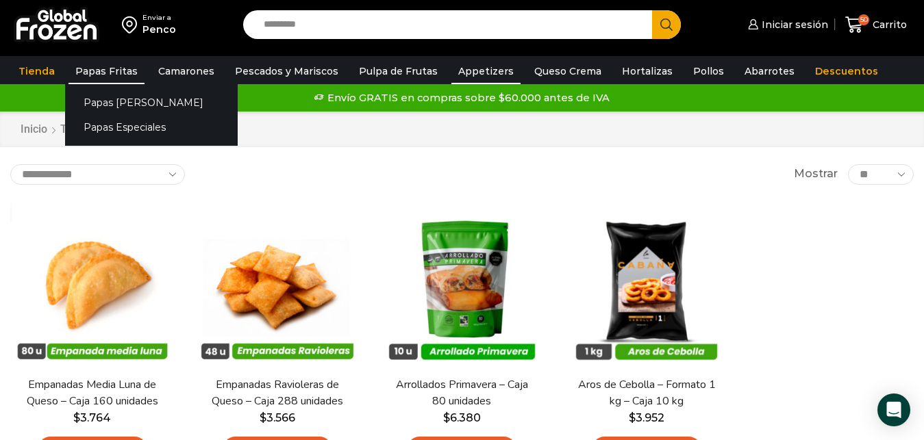
click at [107, 68] on link "Papas Fritas" at bounding box center [106, 71] width 76 height 26
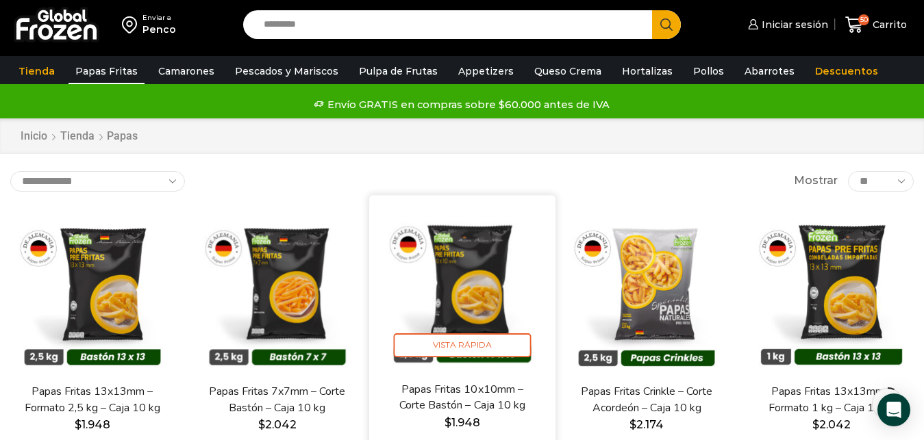
scroll to position [70, 0]
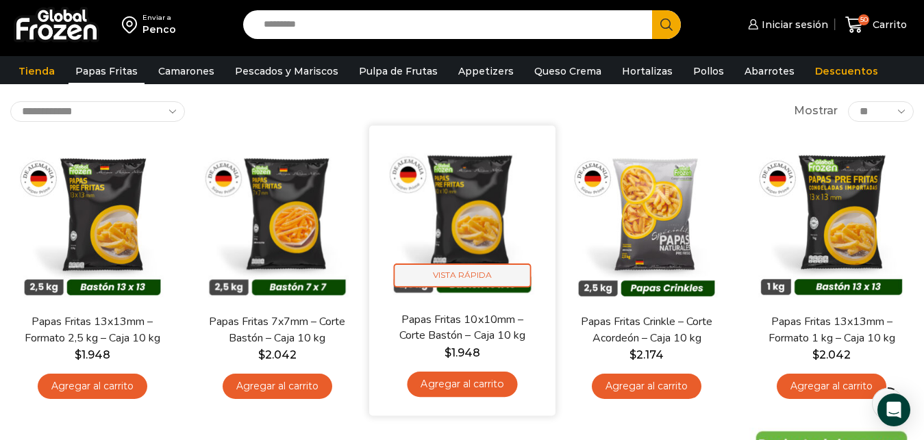
click at [484, 270] on span "Vista Rápida" at bounding box center [462, 275] width 138 height 24
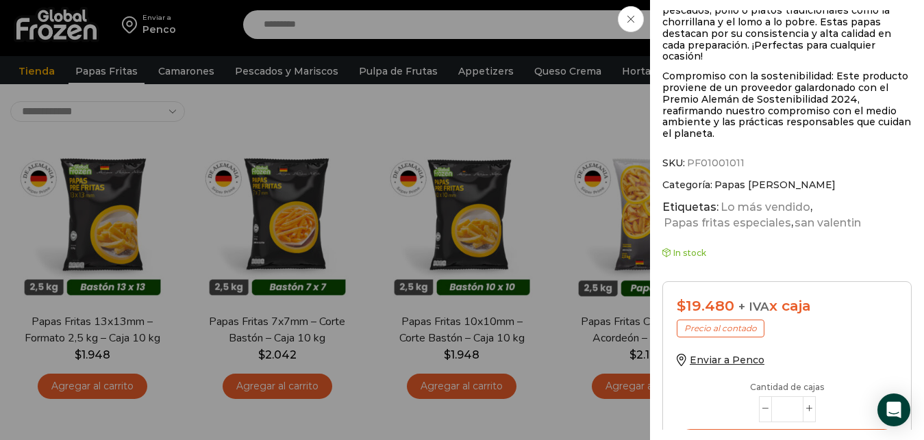
scroll to position [797, 0]
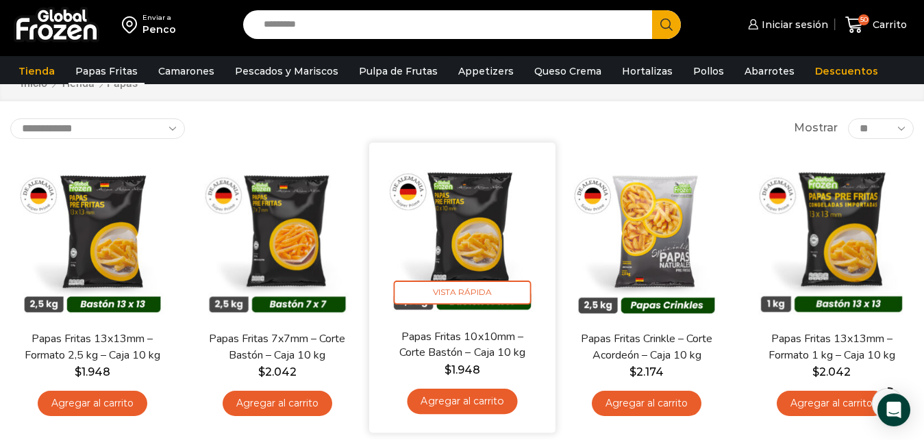
scroll to position [70, 0]
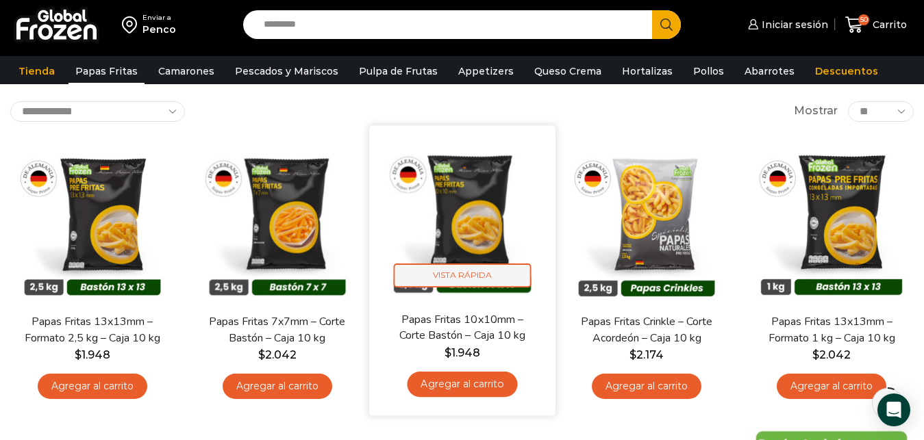
click at [464, 272] on span "Vista Rápida" at bounding box center [462, 275] width 138 height 24
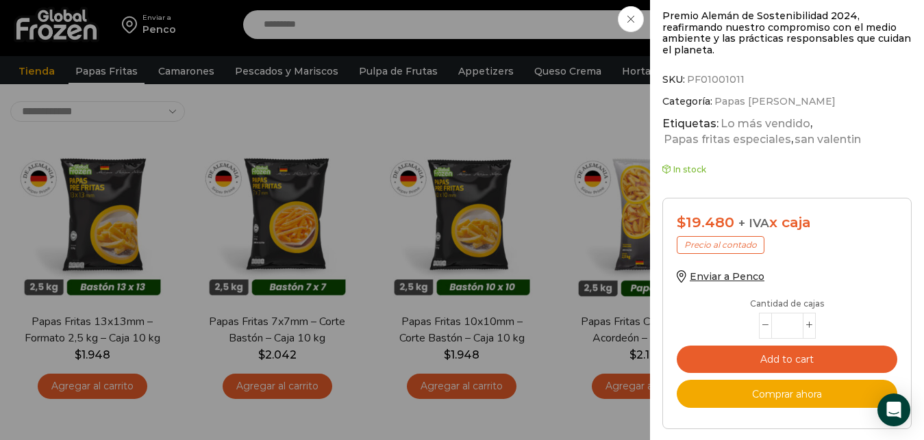
scroll to position [797, 0]
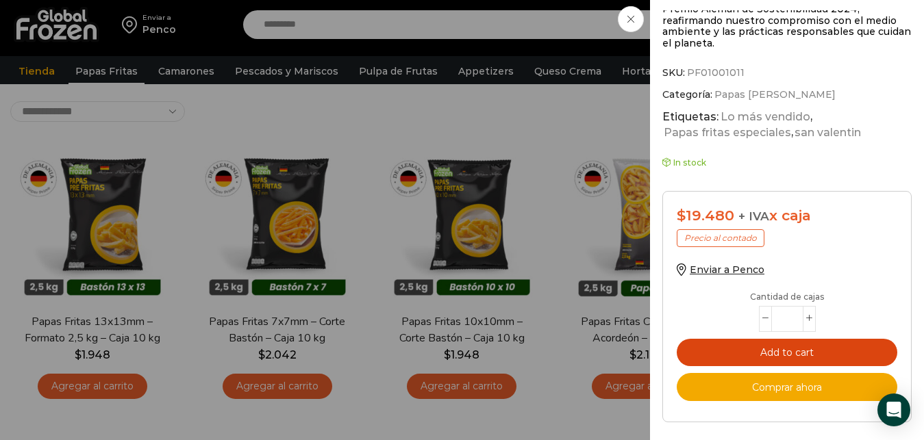
click at [805, 351] on button "Add to cart" at bounding box center [787, 353] width 220 height 28
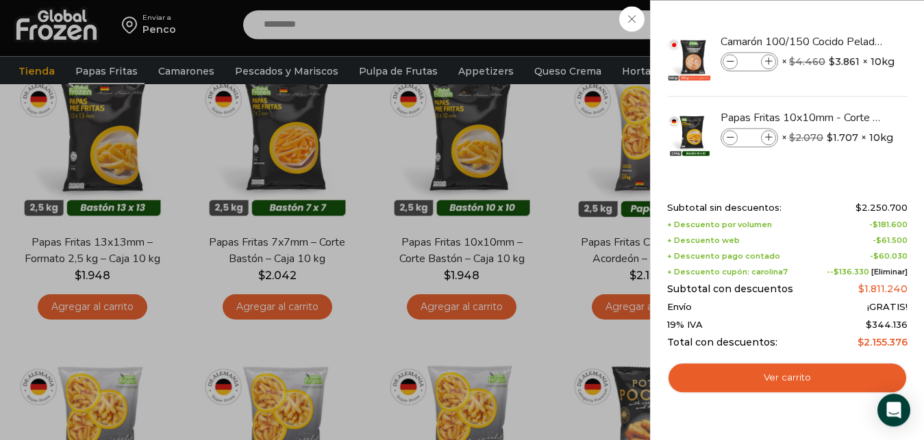
scroll to position [140, 0]
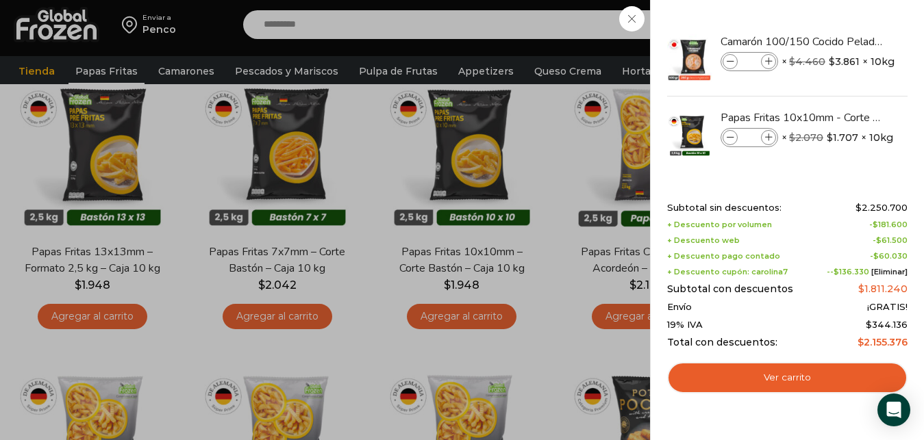
click at [842, 18] on div "51 [GEOGRAPHIC_DATA] 51 51 Shopping Cart" at bounding box center [876, 25] width 68 height 32
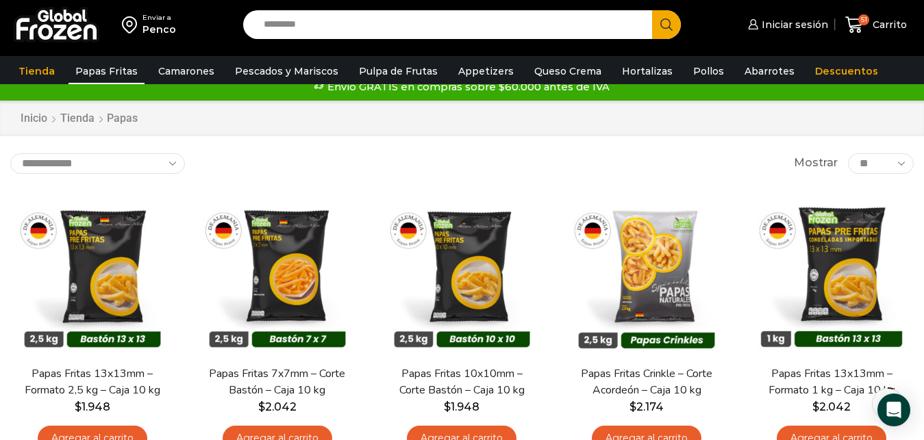
scroll to position [0, 0]
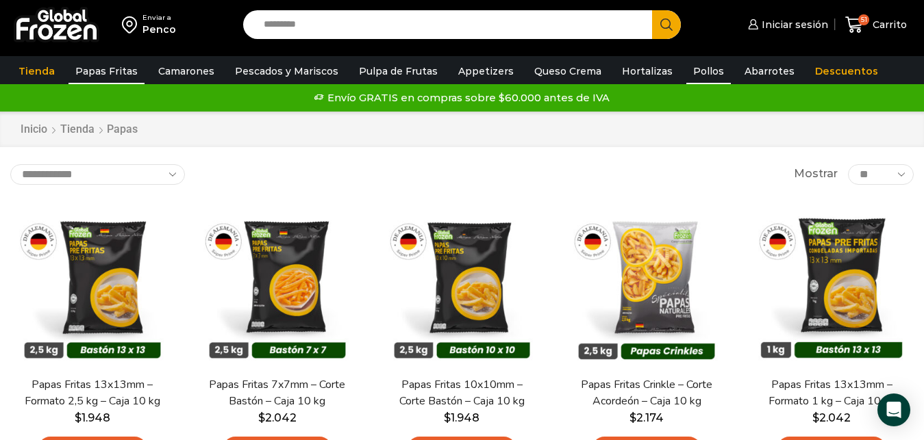
click at [686, 71] on link "Pollos" at bounding box center [708, 71] width 45 height 26
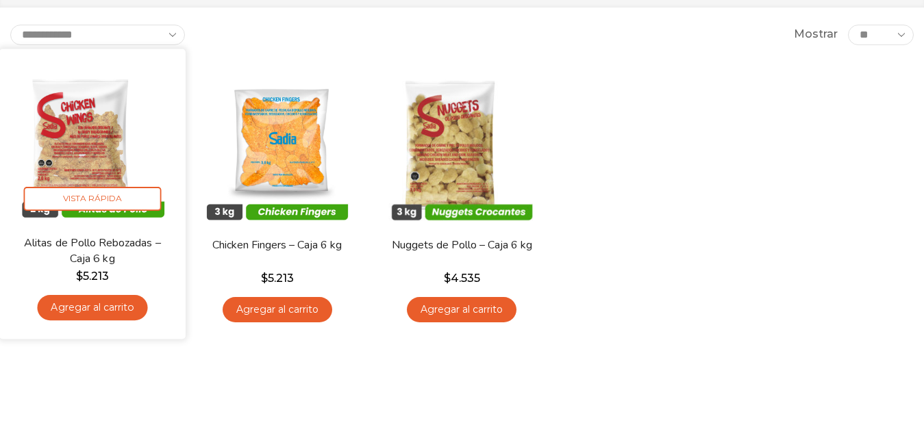
scroll to position [140, 0]
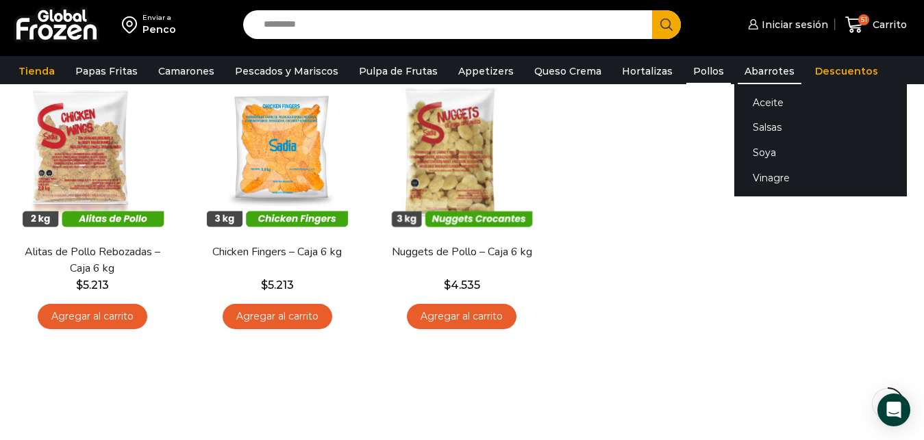
click at [741, 68] on link "Abarrotes" at bounding box center [769, 71] width 64 height 26
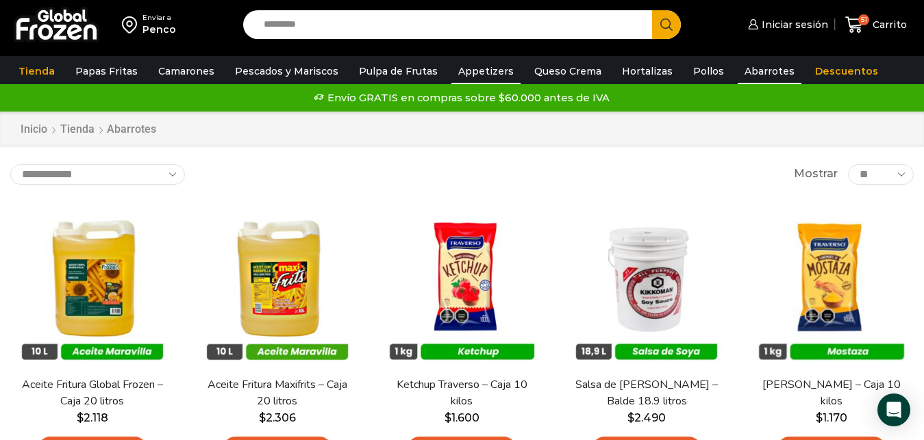
click at [460, 69] on link "Appetizers" at bounding box center [485, 71] width 69 height 26
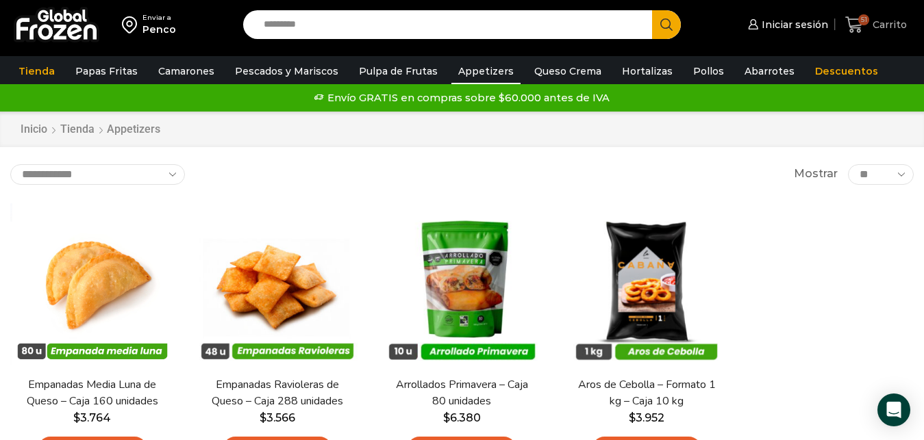
click at [878, 23] on span "Carrito" at bounding box center [888, 25] width 38 height 14
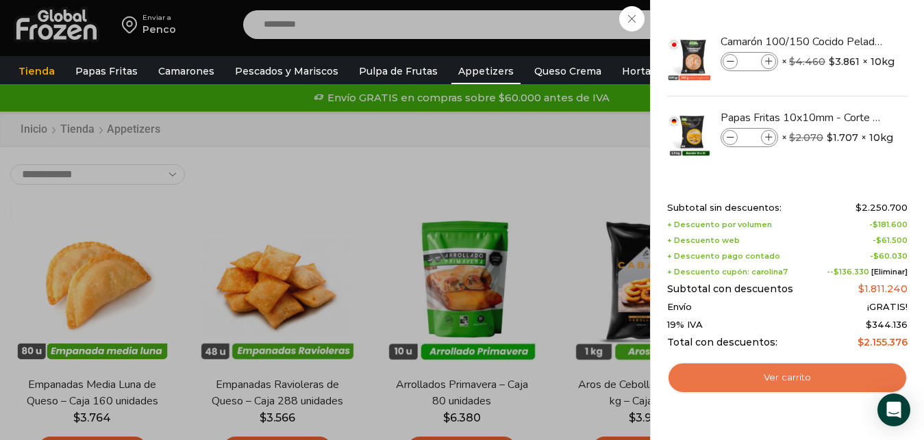
click at [774, 375] on link "Ver carrito" at bounding box center [787, 377] width 240 height 31
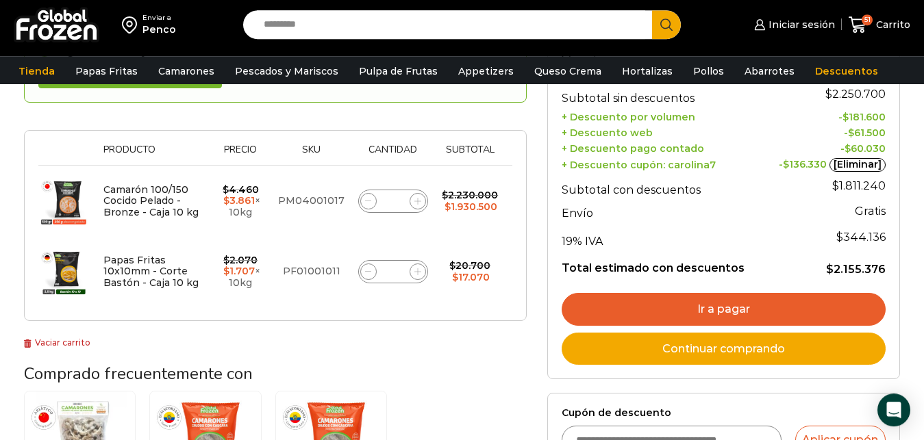
scroll to position [210, 0]
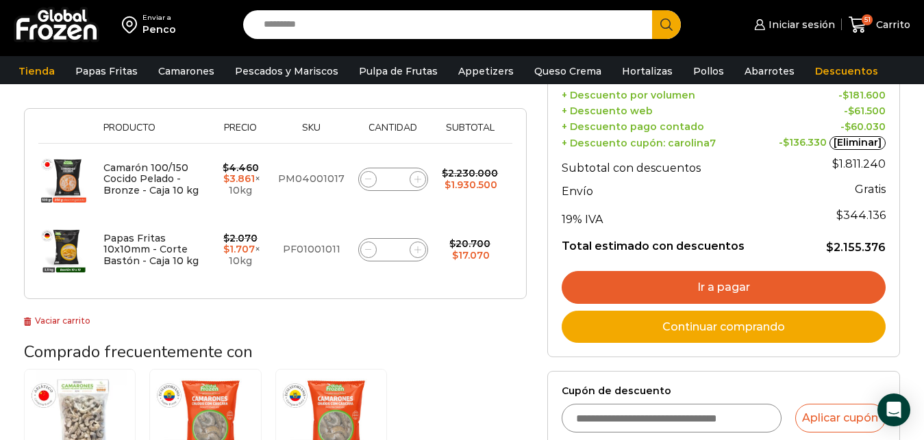
click at [709, 283] on link "Ir a pagar" at bounding box center [723, 287] width 324 height 33
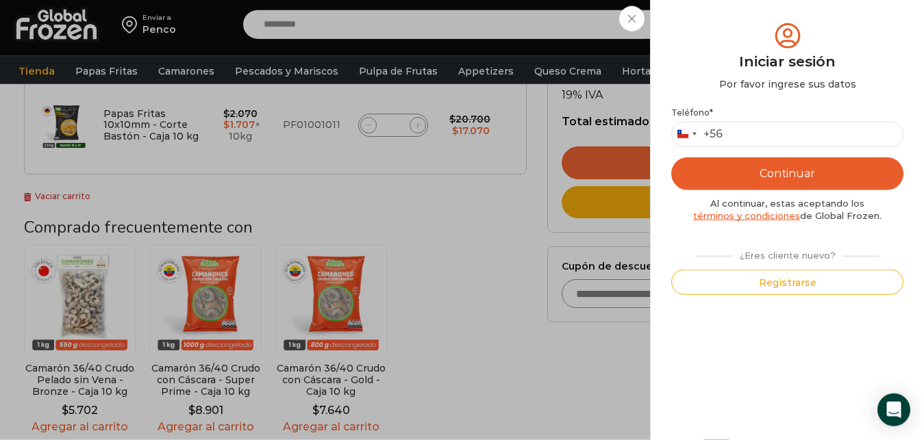
scroll to position [349, 0]
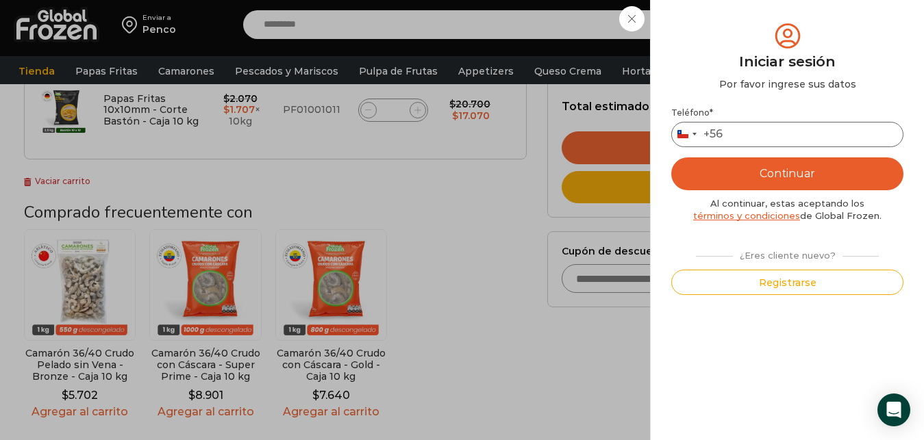
click at [751, 136] on input "Teléfono *" at bounding box center [787, 134] width 232 height 25
type input "*********"
click at [763, 173] on button "Continuar" at bounding box center [787, 173] width 232 height 33
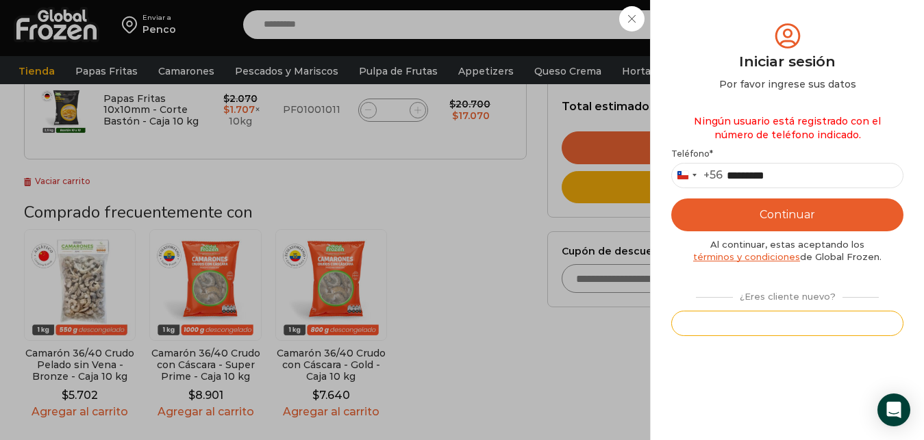
click at [800, 324] on button "Registrarse" at bounding box center [787, 323] width 232 height 25
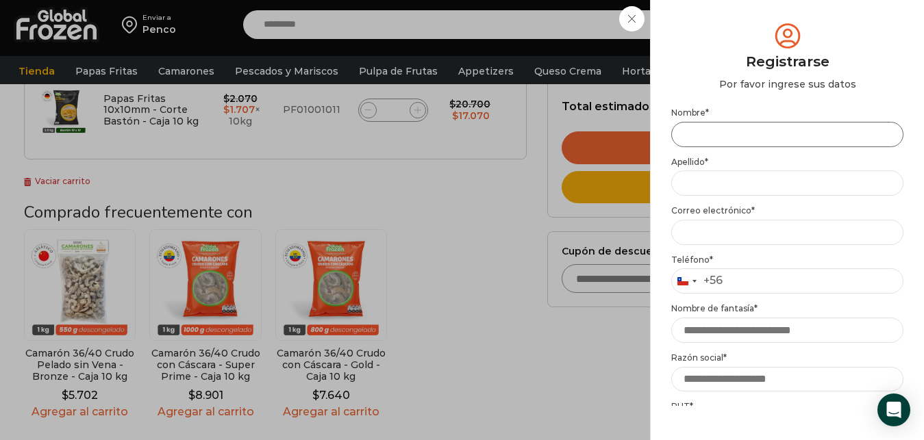
click at [732, 133] on input "Nombre *" at bounding box center [787, 134] width 232 height 25
type input "**********"
click at [696, 181] on input "Apellido *" at bounding box center [787, 183] width 232 height 25
type input "**********"
click at [709, 233] on input "Email address *" at bounding box center [787, 232] width 232 height 25
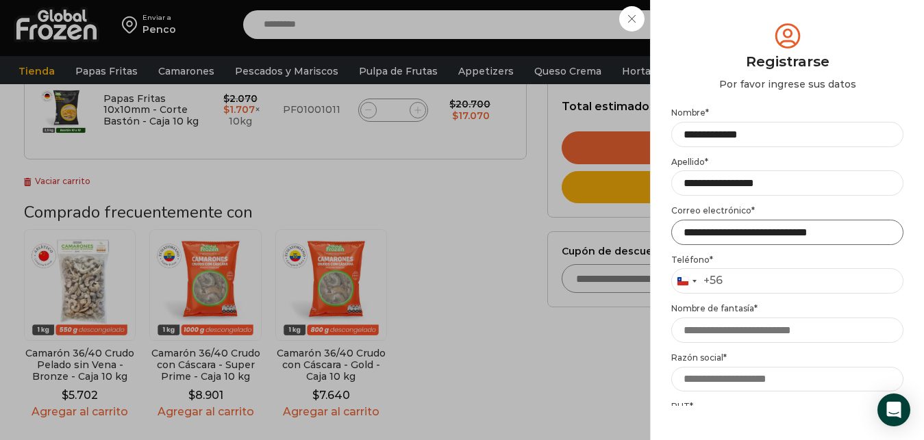
scroll to position [0, 1]
type input "**********"
click at [745, 280] on input "Teléfono *" at bounding box center [787, 280] width 232 height 25
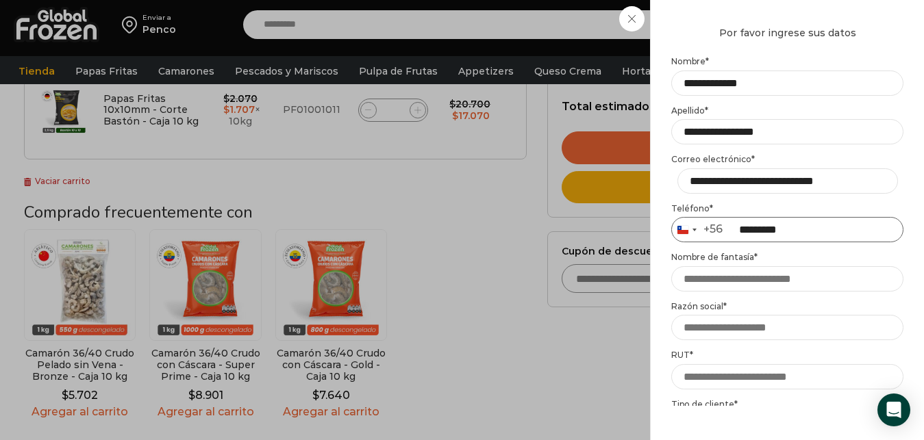
scroll to position [74, 0]
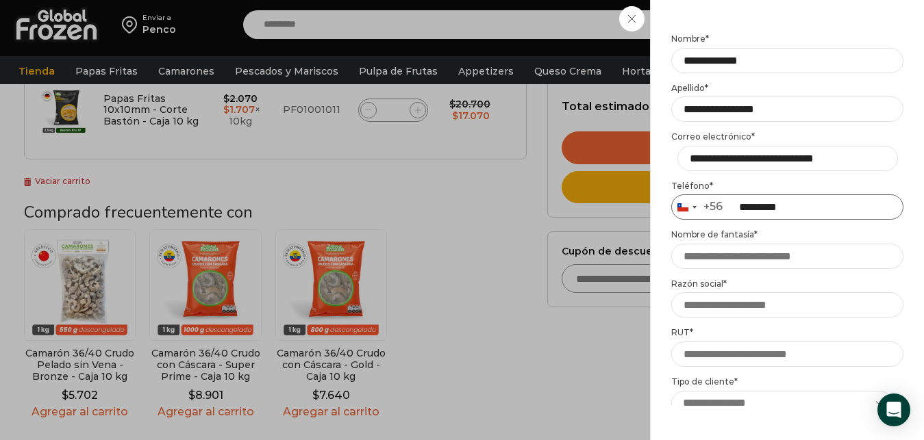
type input "*********"
click at [752, 262] on input "Nombre de fantasía *" at bounding box center [787, 256] width 232 height 25
type input "****"
click at [753, 310] on input "Razón social *" at bounding box center [787, 304] width 232 height 25
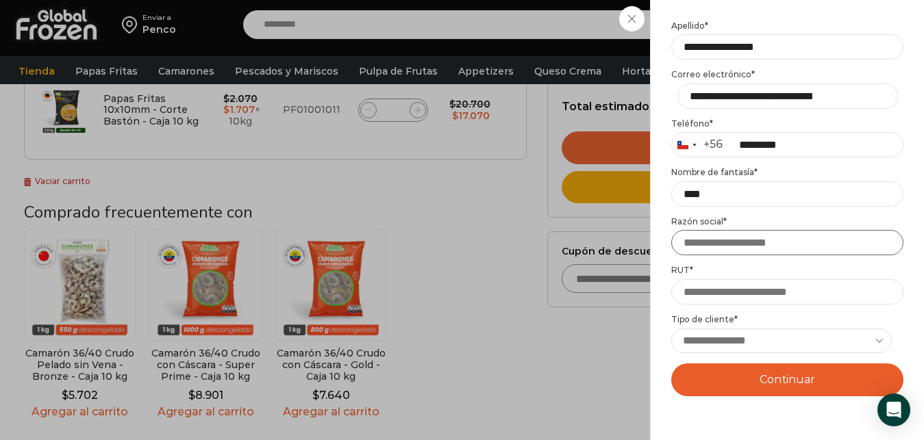
scroll to position [222, 0]
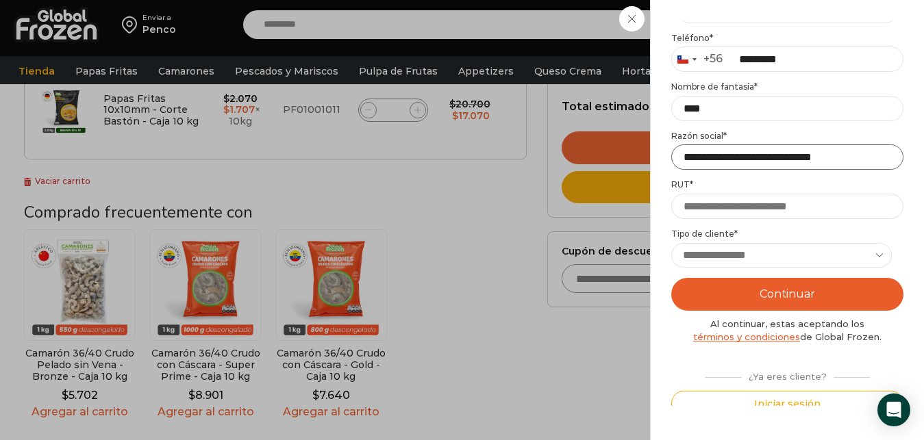
type input "**********"
click at [700, 217] on input "RUT *" at bounding box center [787, 206] width 232 height 25
type input "**********"
click option "**********" at bounding box center [0, 0] width 0 height 0
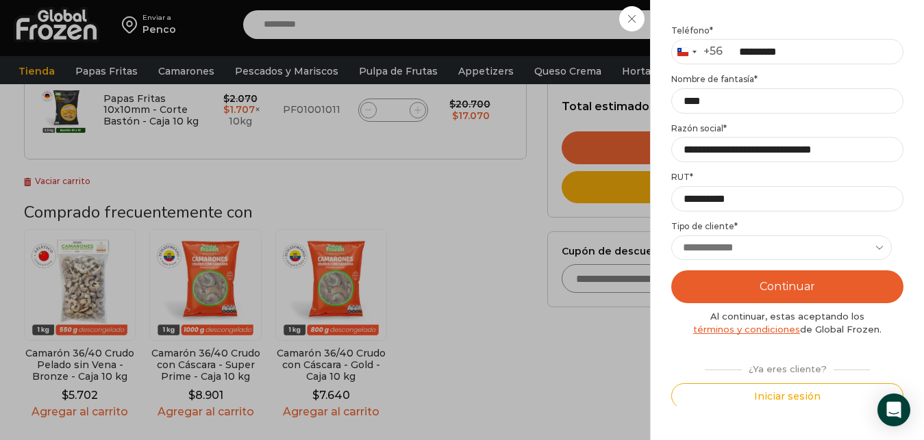
scroll to position [232, 0]
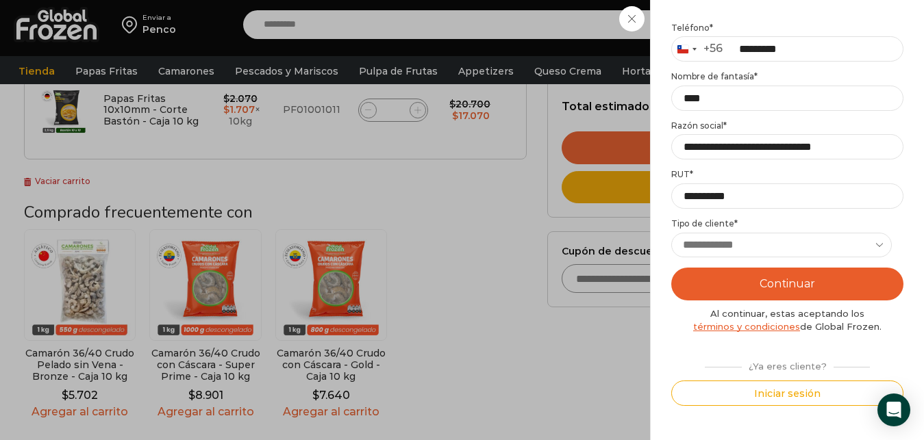
click at [671, 233] on select "**********" at bounding box center [781, 245] width 220 height 25
select select "**********"
click option "**********" at bounding box center [0, 0] width 0 height 0
click at [750, 38] on div "Iniciar sesión Mi cuenta Login Register Iniciar sesión Por favor ingrese sus da…" at bounding box center [792, 24] width 84 height 27
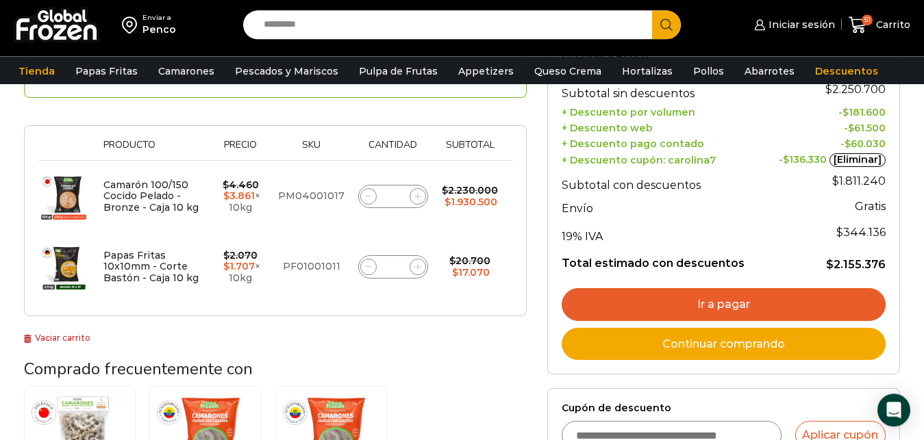
scroll to position [210, 0]
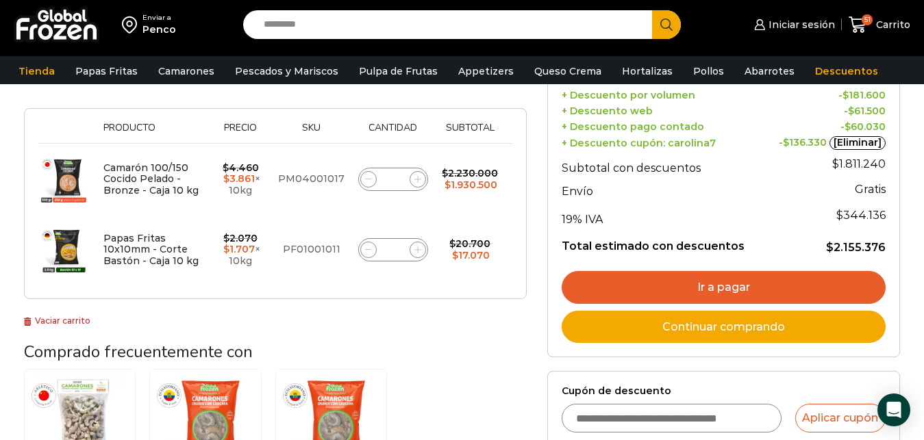
click at [755, 288] on link "Ir a pagar" at bounding box center [723, 287] width 324 height 33
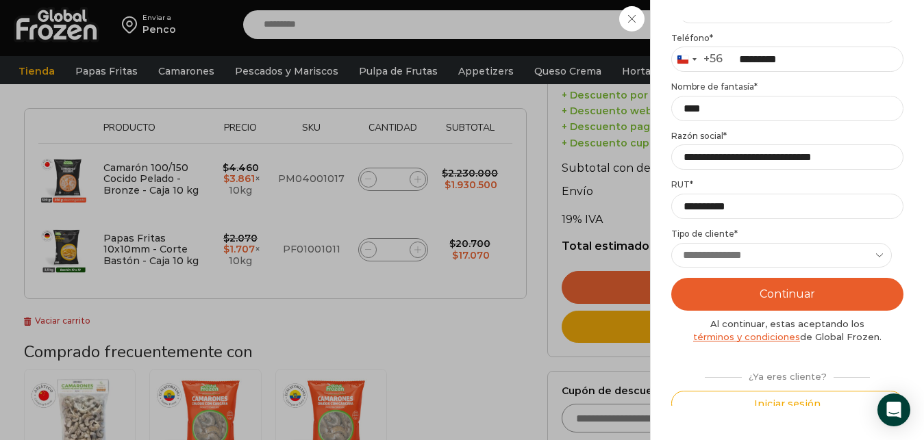
scroll to position [232, 0]
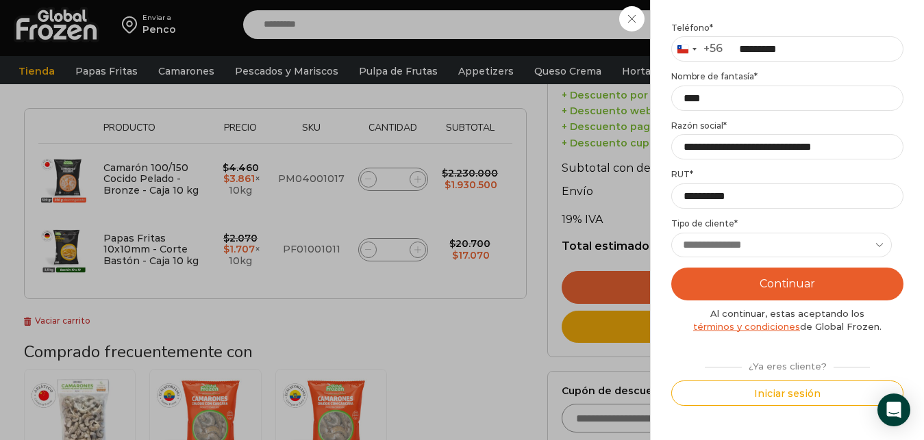
click at [800, 287] on button "Continuar" at bounding box center [787, 284] width 232 height 33
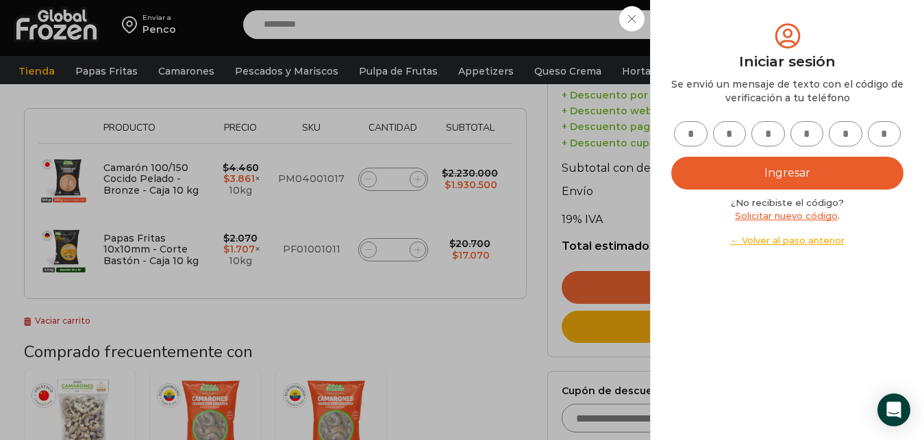
scroll to position [0, 0]
click at [685, 136] on input "text" at bounding box center [691, 133] width 34 height 25
type input "*"
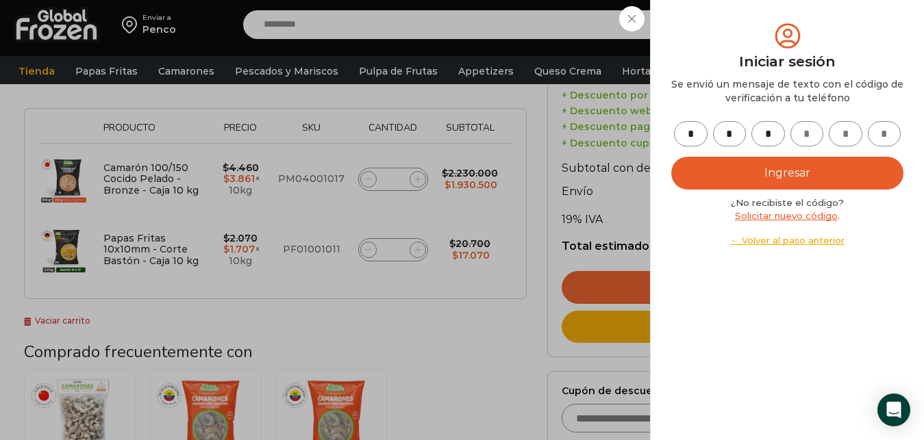
type input "*"
click at [768, 174] on button "Ingresar" at bounding box center [787, 173] width 232 height 33
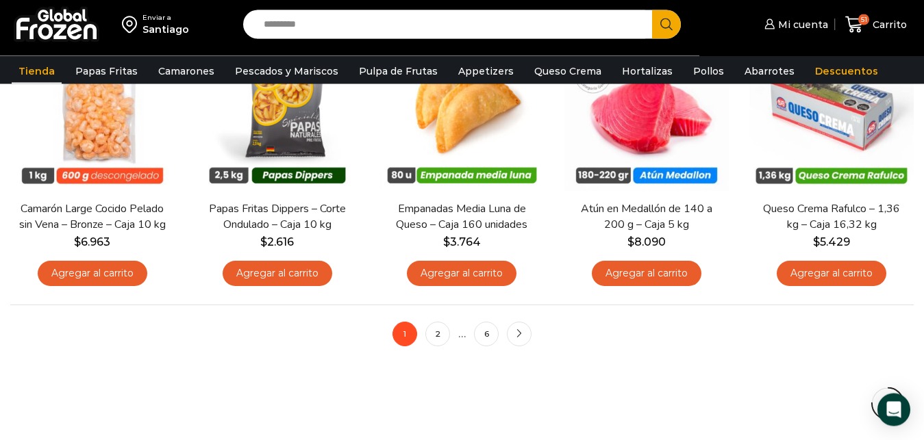
scroll to position [1048, 0]
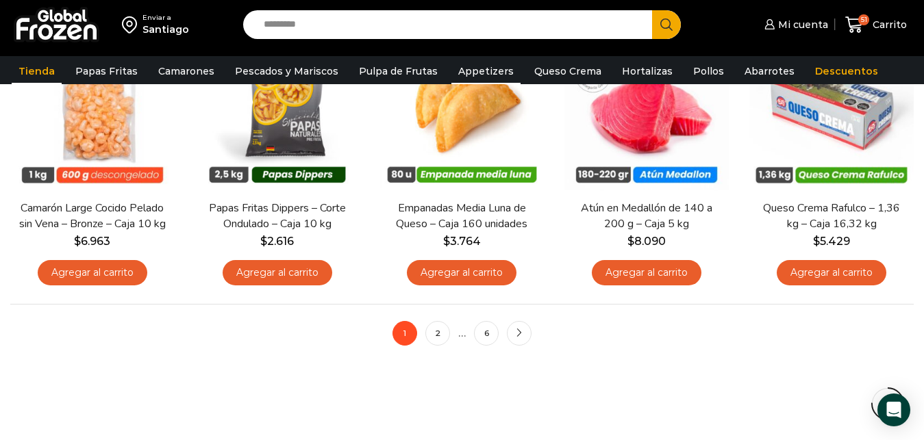
click at [480, 71] on link "Appetizers" at bounding box center [485, 71] width 69 height 26
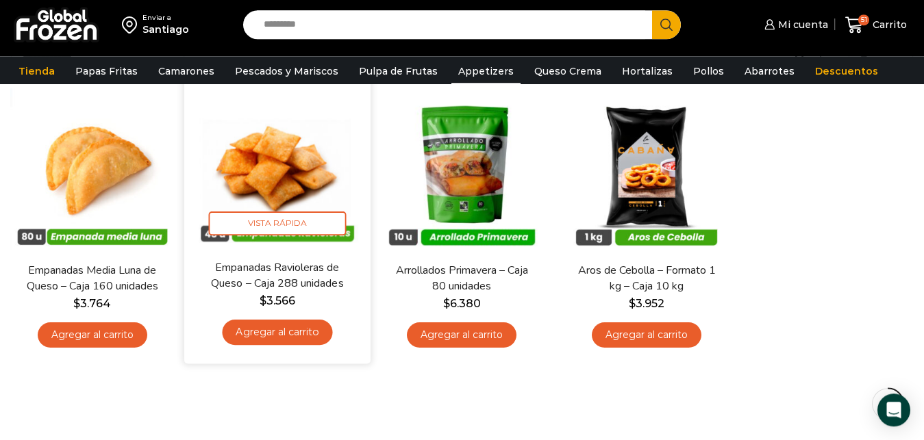
scroll to position [210, 0]
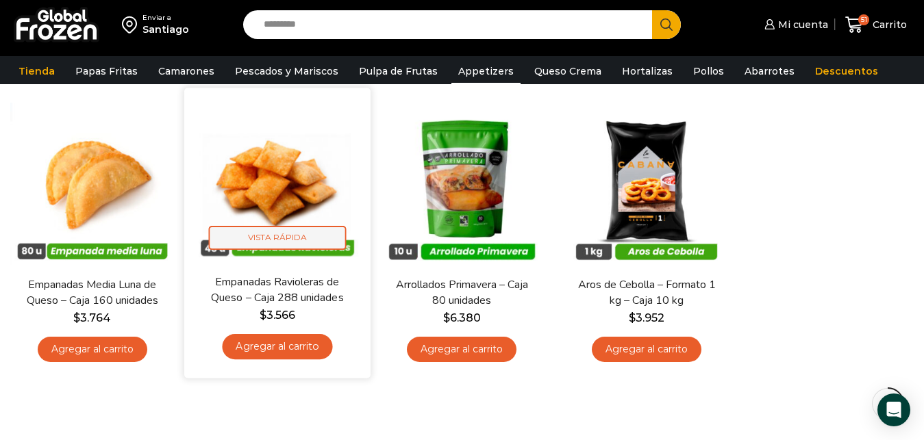
click at [293, 239] on span "Vista Rápida" at bounding box center [277, 238] width 138 height 24
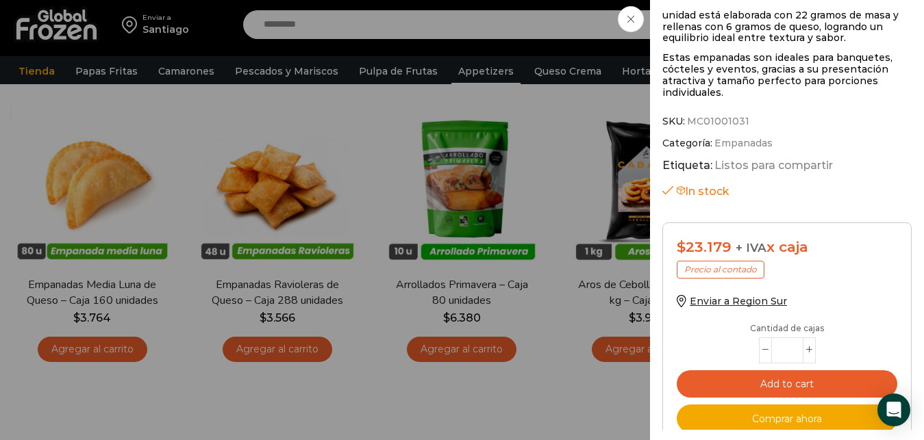
scroll to position [478, 0]
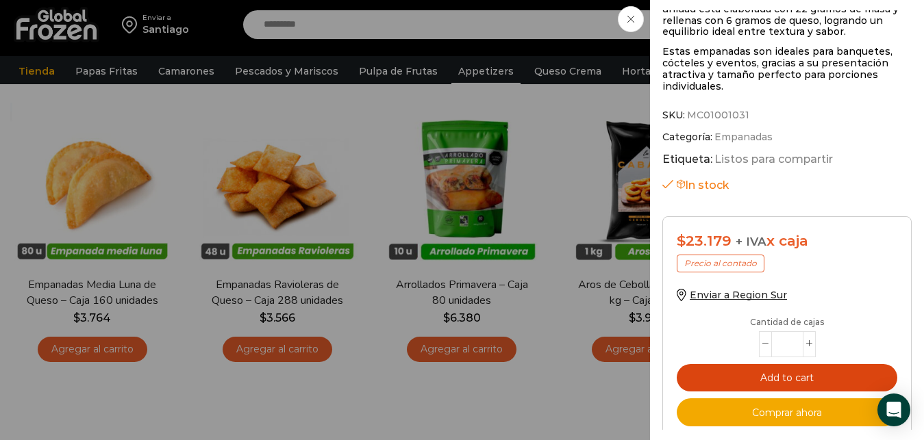
click at [818, 368] on button "Add to cart" at bounding box center [787, 378] width 220 height 28
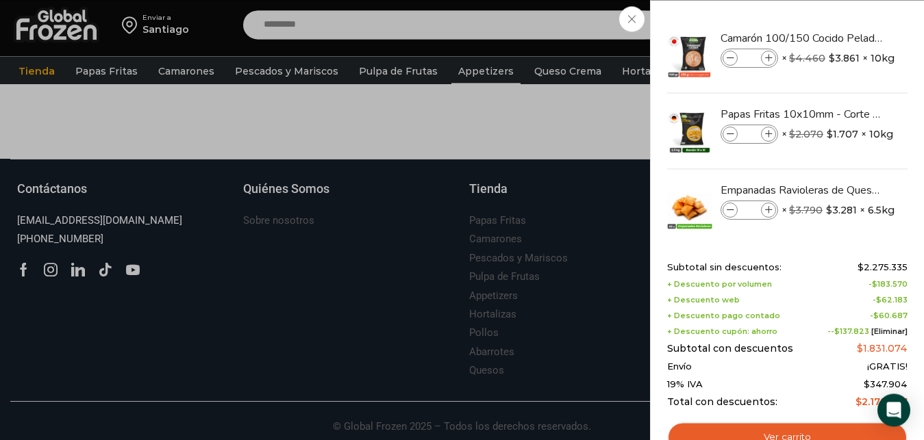
scroll to position [553, 0]
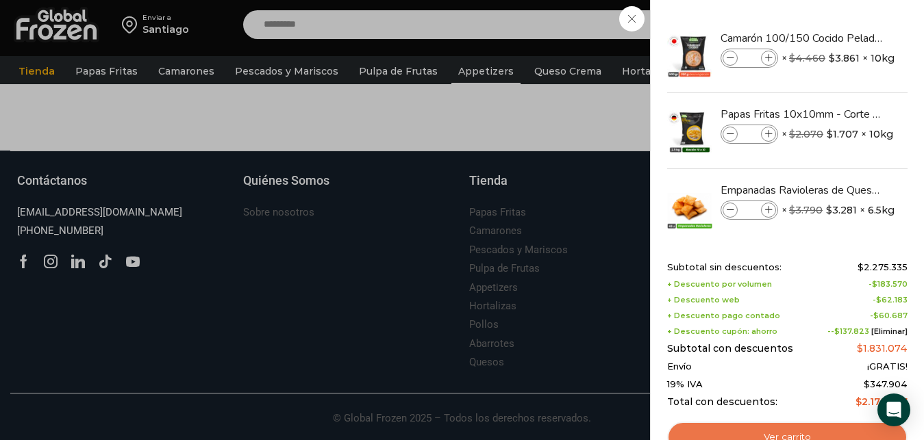
click at [811, 429] on link "Ver carrito" at bounding box center [787, 437] width 240 height 31
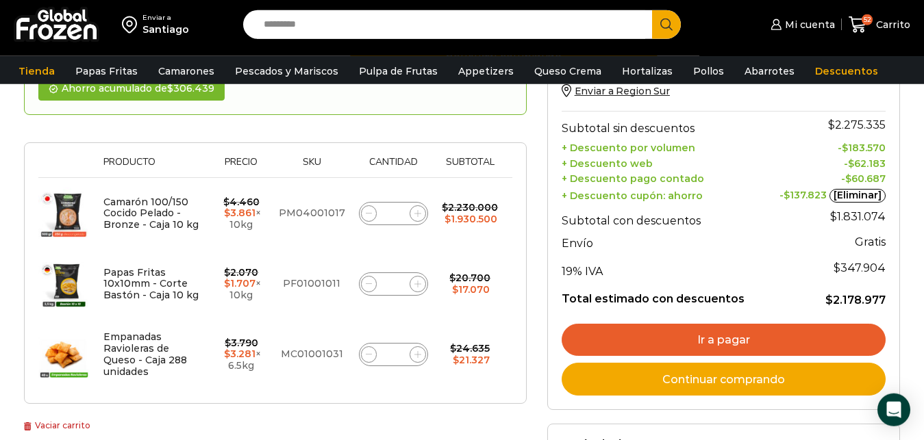
scroll to position [210, 0]
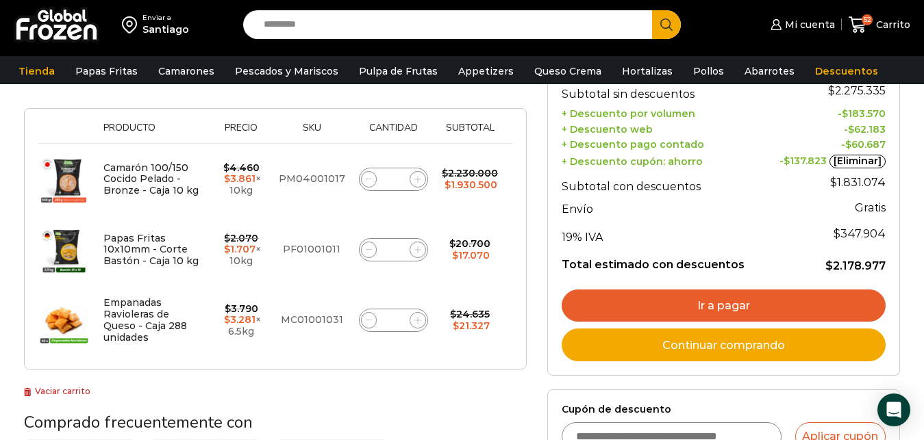
click at [740, 302] on link "Ir a pagar" at bounding box center [723, 306] width 324 height 33
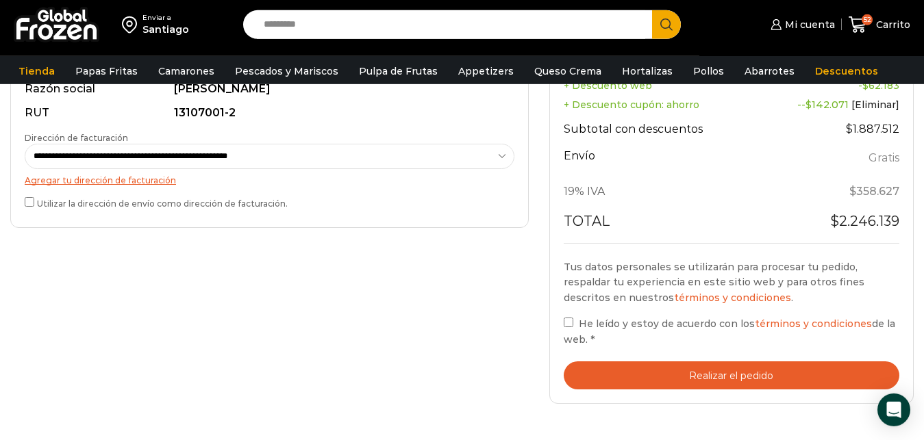
scroll to position [489, 0]
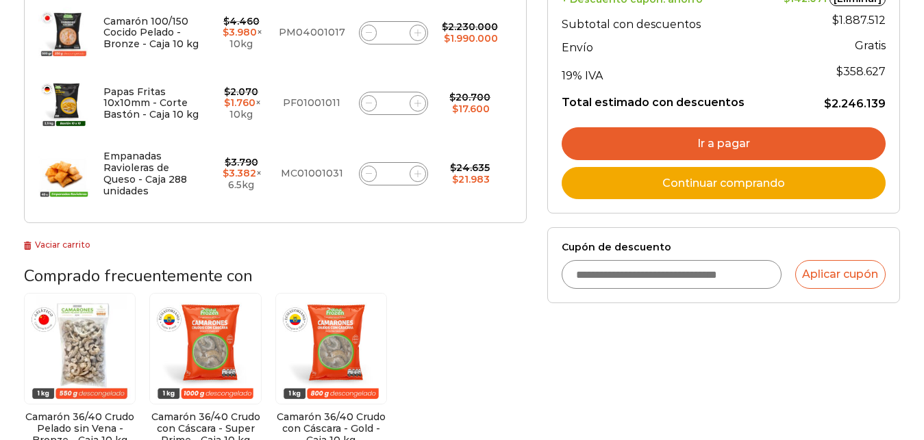
click at [667, 273] on input "Cupón de descuento" at bounding box center [671, 274] width 220 height 29
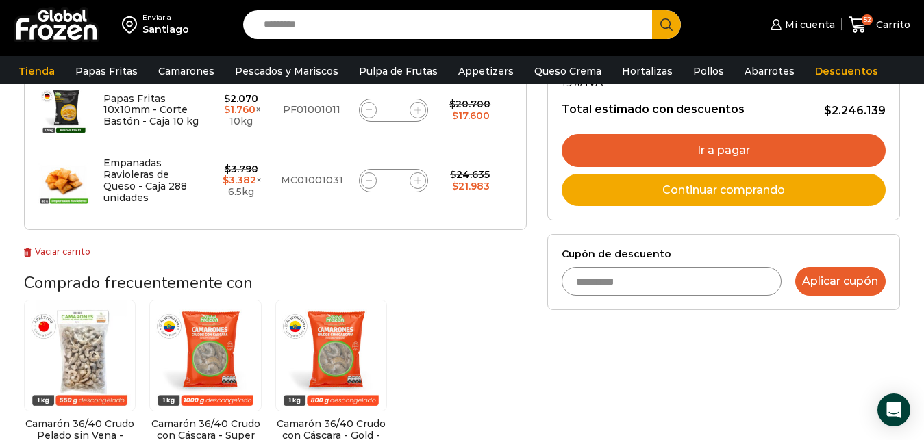
type input "*********"
click at [831, 277] on button "Aplicar cupón" at bounding box center [840, 281] width 90 height 29
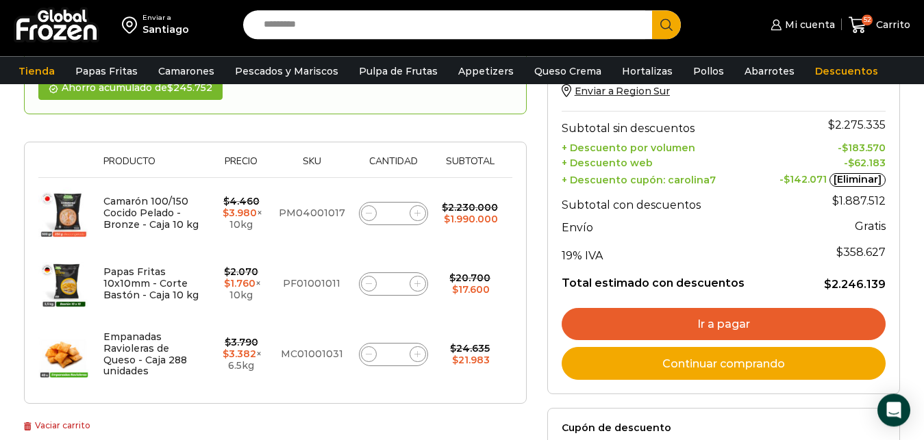
scroll to position [210, 0]
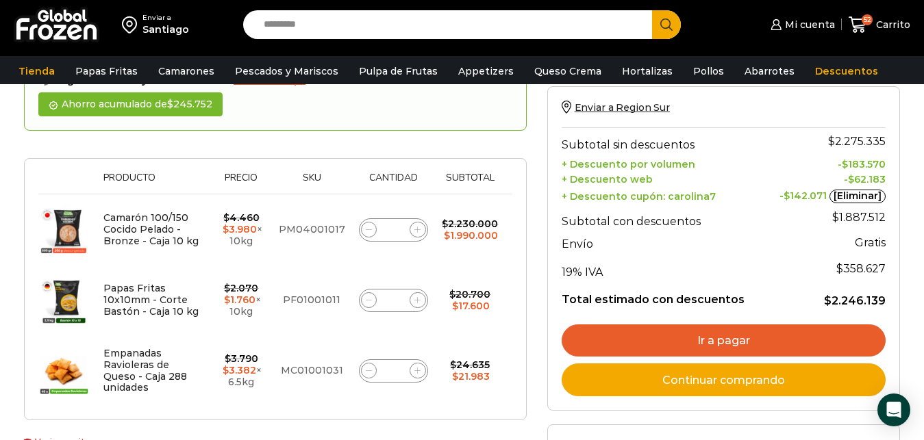
click at [754, 331] on link "Ir a pagar" at bounding box center [723, 341] width 324 height 33
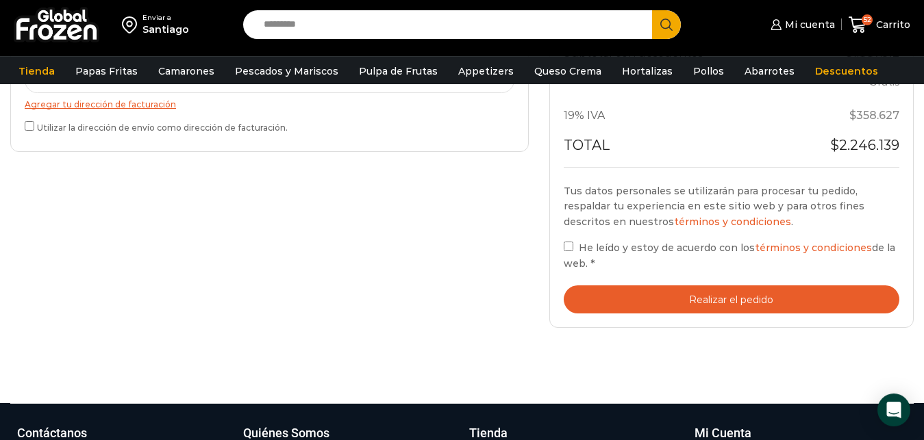
scroll to position [559, 0]
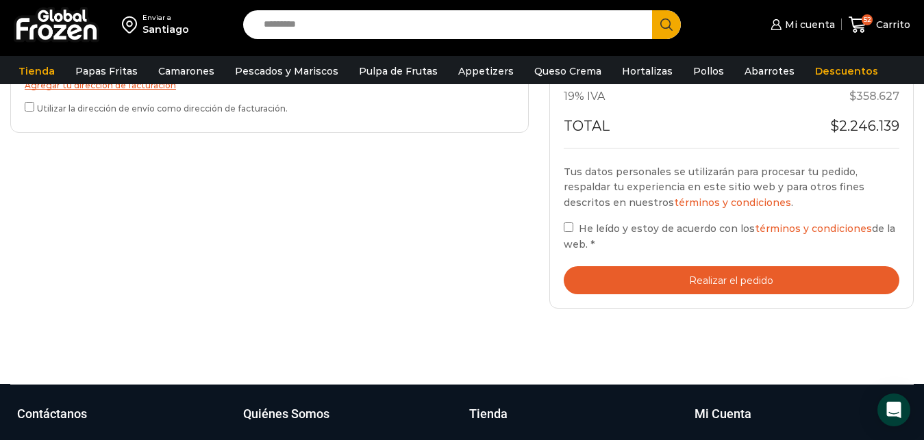
click at [731, 278] on button "Realizar el pedido" at bounding box center [732, 280] width 336 height 28
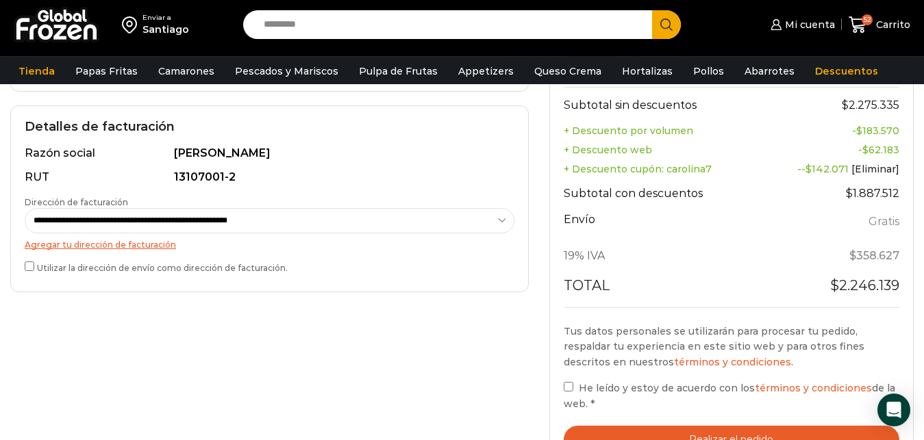
scroll to position [489, 0]
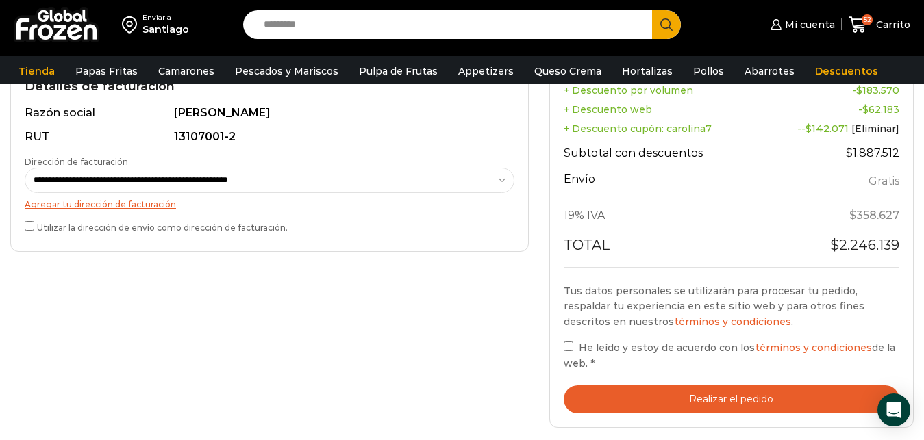
click at [644, 399] on button "Realizar el pedido" at bounding box center [732, 400] width 336 height 28
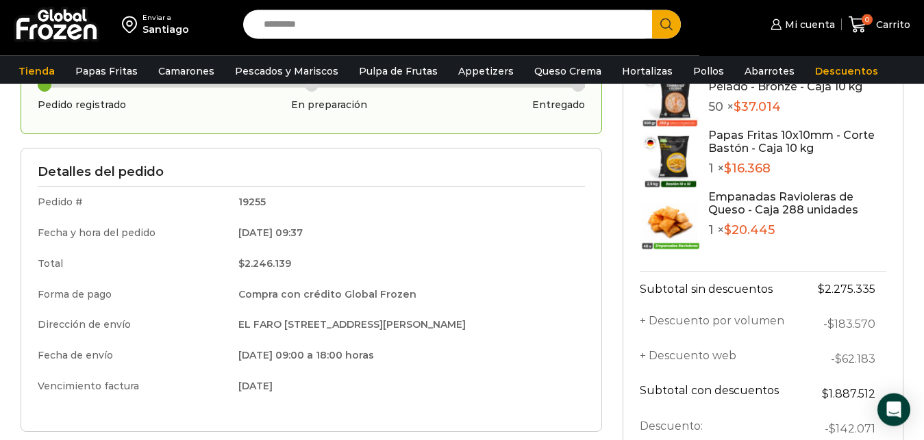
scroll to position [140, 0]
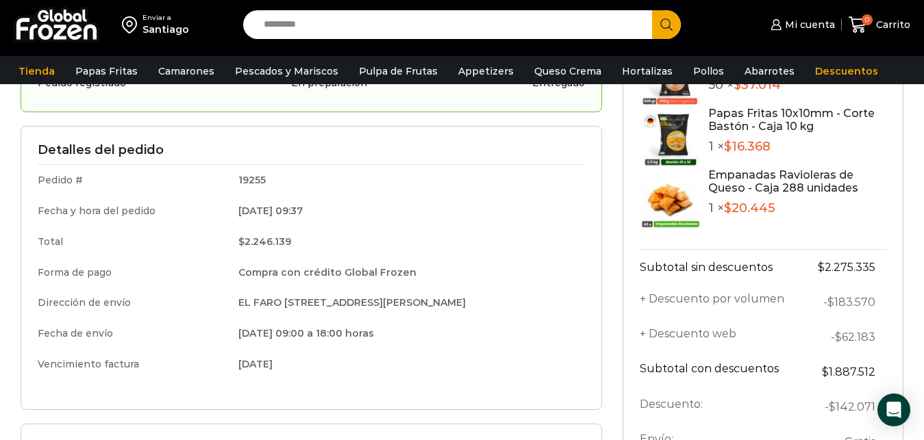
click at [605, 121] on div "Pedido registrado exitosamente! Pedido registrado En preparación Entregado Deta…" at bounding box center [311, 303] width 602 height 592
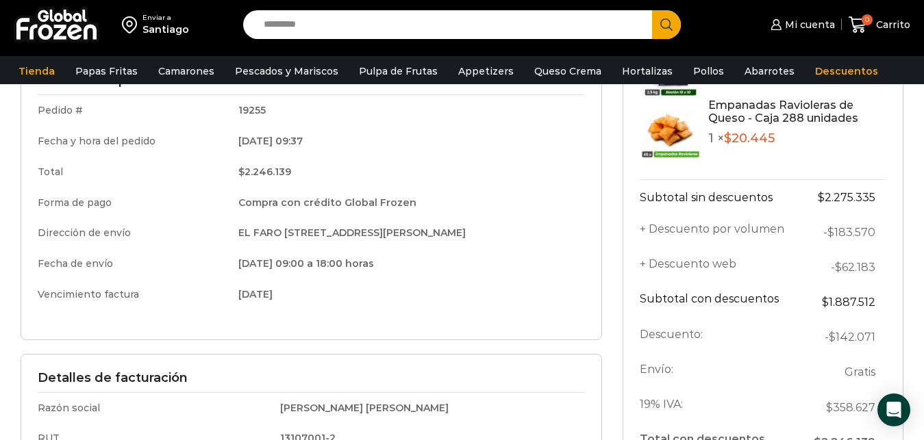
scroll to position [279, 0]
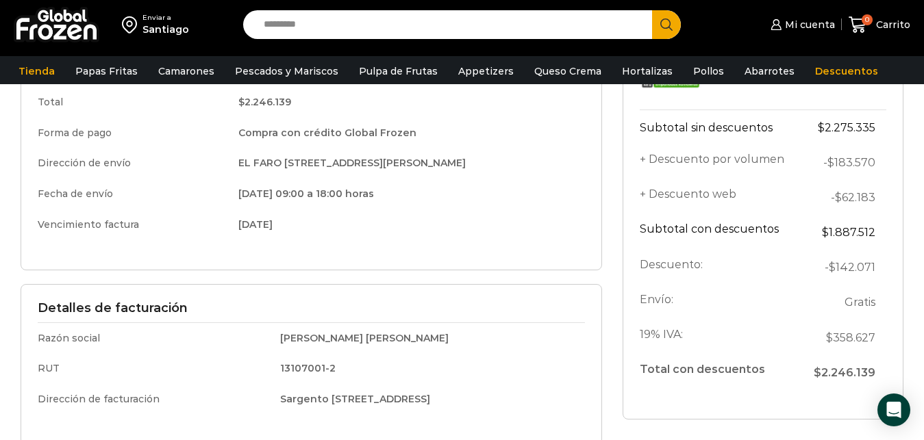
click at [134, 194] on td "Fecha de envío" at bounding box center [133, 194] width 191 height 31
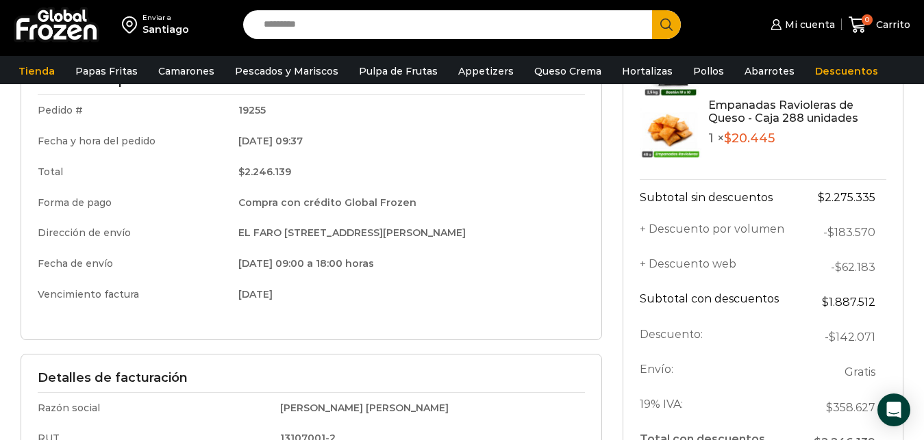
scroll to position [140, 0]
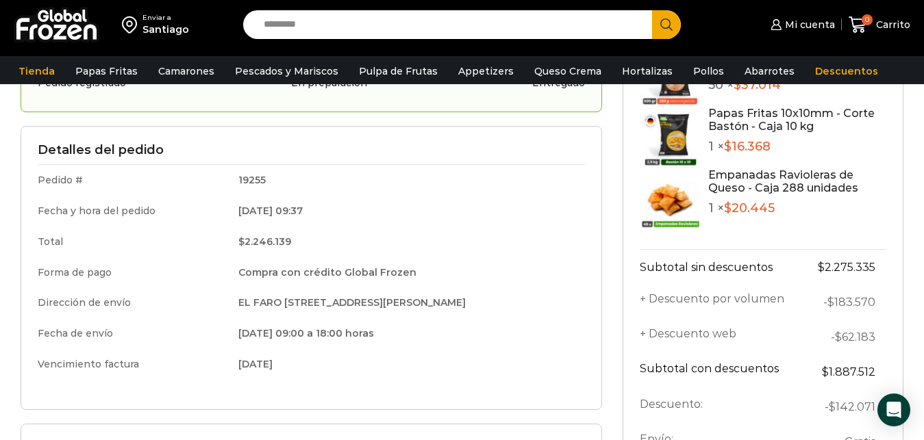
click at [682, 196] on img at bounding box center [671, 199] width 62 height 62
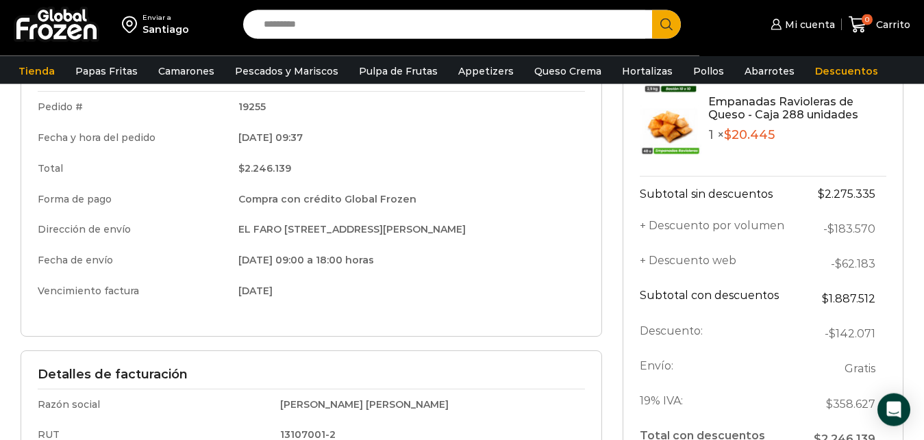
scroll to position [279, 0]
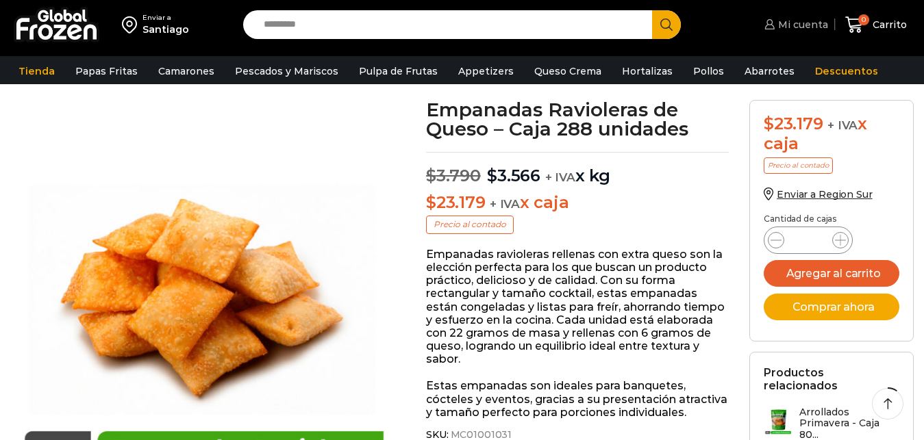
scroll to position [140, 0]
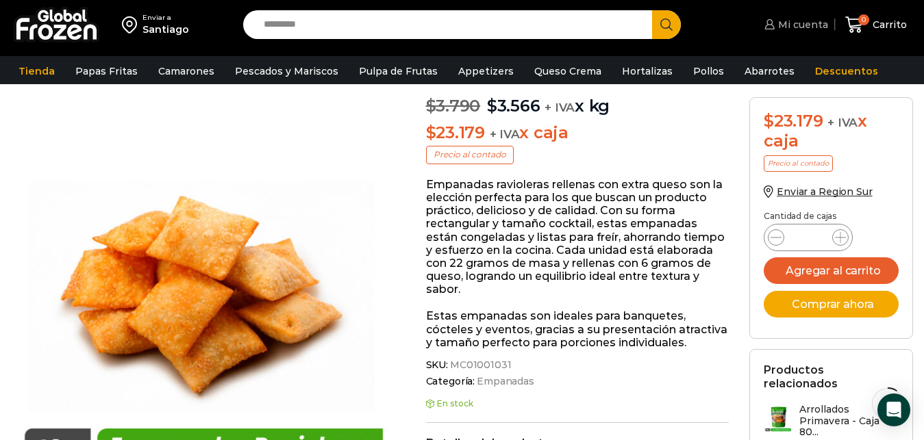
click at [809, 25] on span "Mi cuenta" at bounding box center [800, 25] width 53 height 14
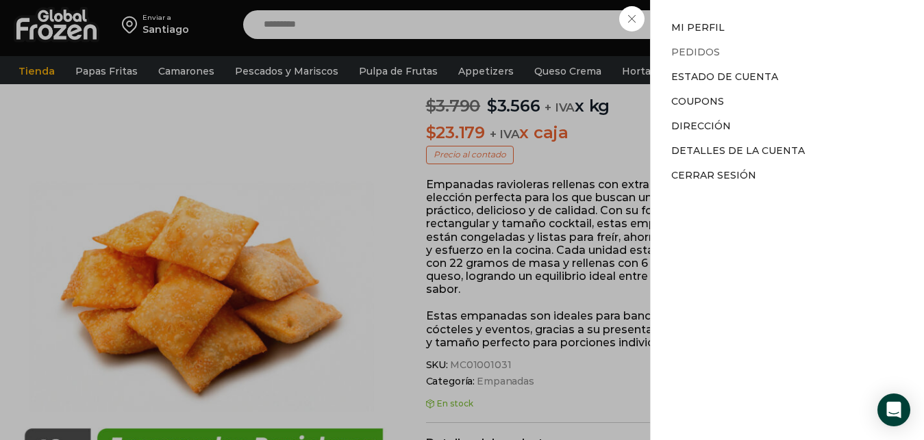
click at [685, 47] on link "Pedidos" at bounding box center [695, 52] width 49 height 12
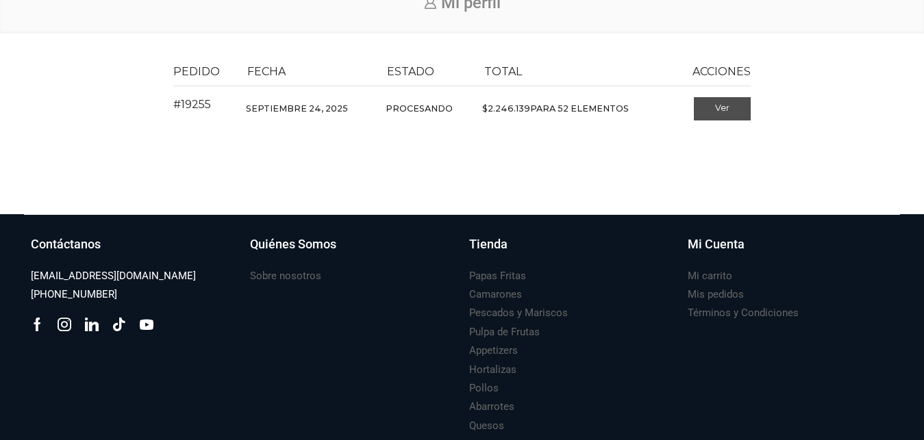
scroll to position [140, 0]
click at [720, 112] on link "Ver" at bounding box center [722, 108] width 57 height 23
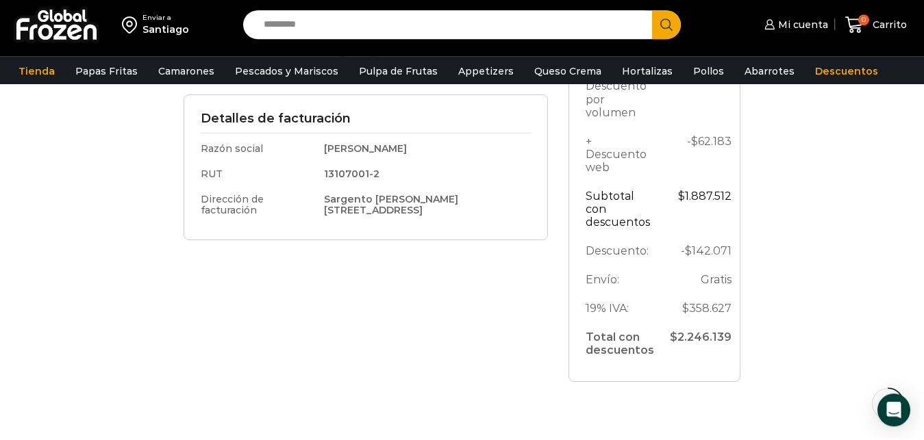
scroll to position [559, 0]
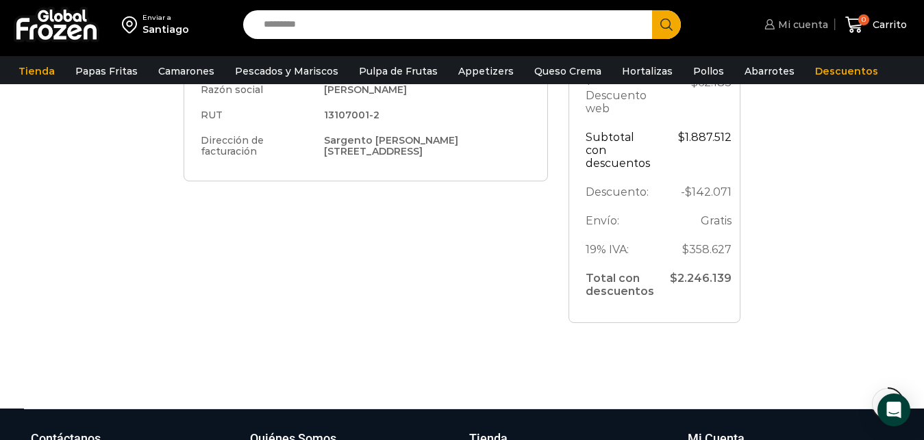
click at [808, 24] on span "Mi cuenta" at bounding box center [800, 25] width 53 height 14
